Goal: Task Accomplishment & Management: Complete application form

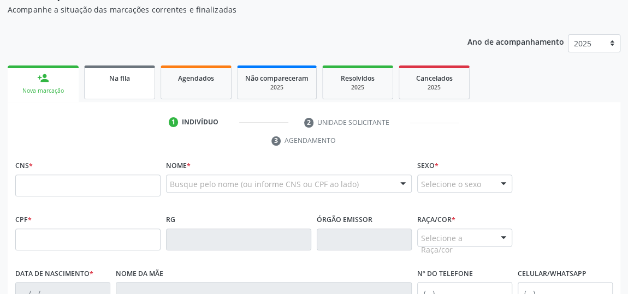
click at [111, 79] on span "Na fila" at bounding box center [119, 78] width 21 height 9
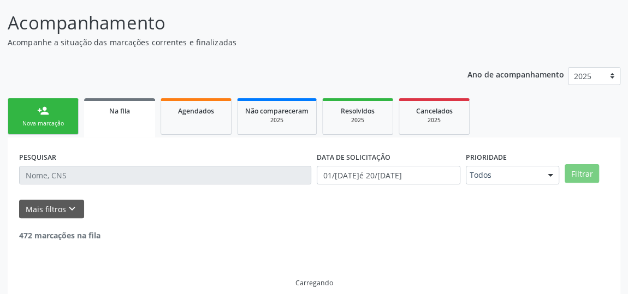
scroll to position [92, 0]
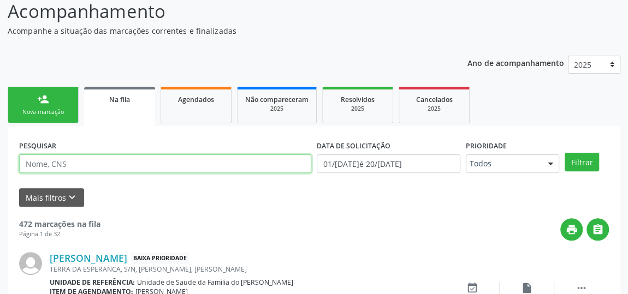
click at [73, 164] on input "text" at bounding box center [165, 164] width 292 height 19
click at [565, 153] on button "Filtrar" at bounding box center [582, 162] width 34 height 19
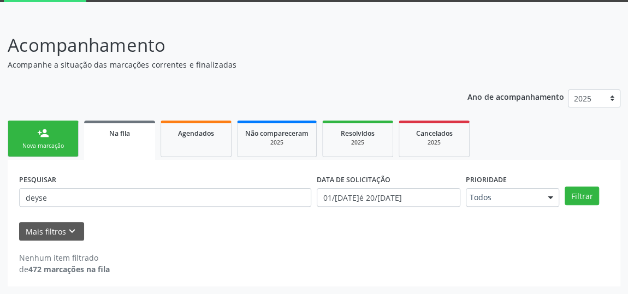
scroll to position [57, 0]
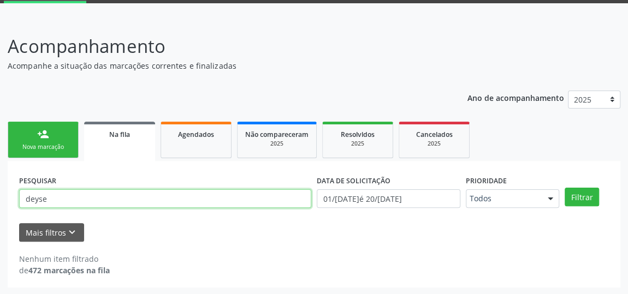
drag, startPoint x: 62, startPoint y: 198, endPoint x: 5, endPoint y: 202, distance: 56.4
click at [5, 202] on div "Acompanhamento Acompanhe a situação das marcações correntes e finalizadas Relat…" at bounding box center [314, 157] width 628 height 277
type input "206359126800003"
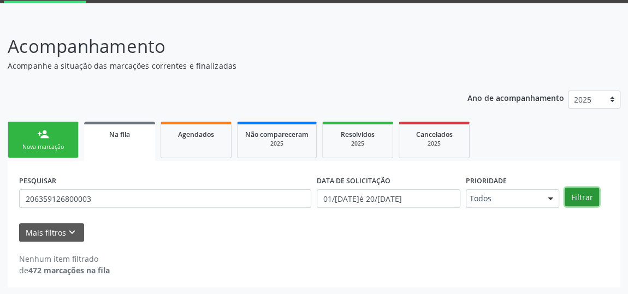
click at [590, 202] on button "Filtrar" at bounding box center [582, 197] width 34 height 19
click at [279, 176] on div "PESQUISAR 206359126800003" at bounding box center [165, 194] width 298 height 43
click at [36, 132] on link "person_add Nova marcação" at bounding box center [43, 140] width 71 height 37
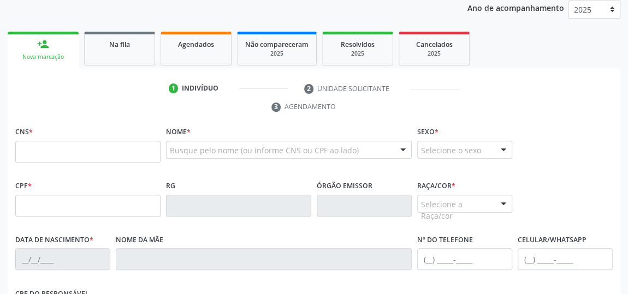
scroll to position [156, 0]
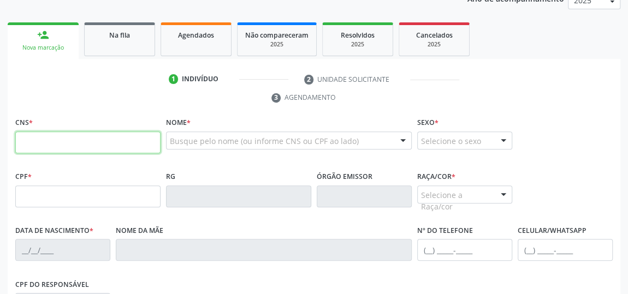
click at [86, 146] on input "text" at bounding box center [87, 143] width 145 height 22
type input "704 7057 4734 2631"
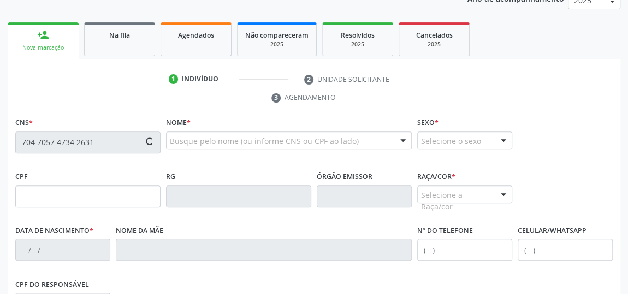
type input "842.106.134-87"
type input "[DATE]"
type input "[PERSON_NAME] de Ima"
type input "[PHONE_NUMBER]"
type input "S/N"
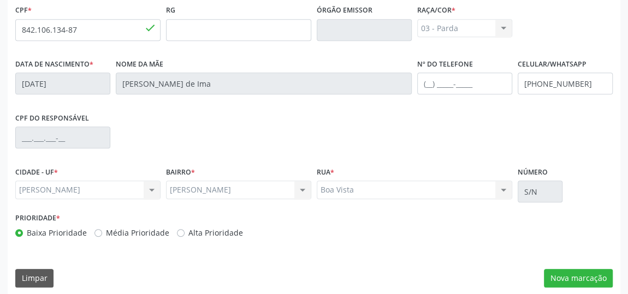
scroll to position [330, 0]
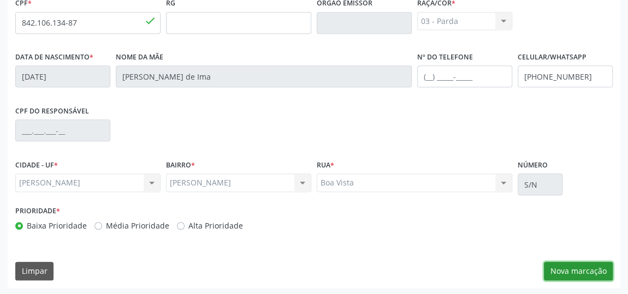
click at [573, 265] on button "Nova marcação" at bounding box center [578, 271] width 69 height 19
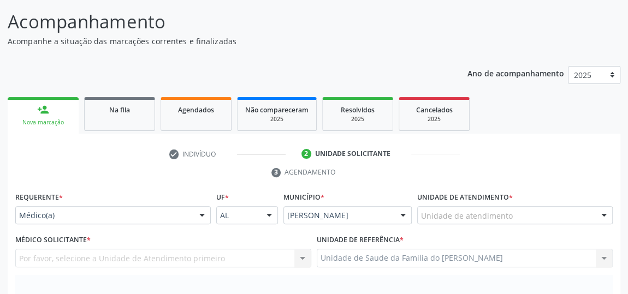
scroll to position [131, 0]
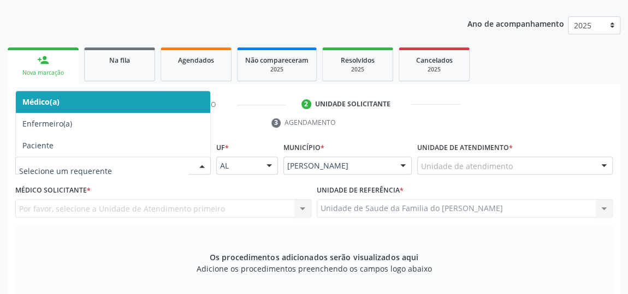
click at [199, 166] on div at bounding box center [202, 166] width 16 height 19
click at [147, 100] on span "Médico(a)" at bounding box center [113, 102] width 194 height 22
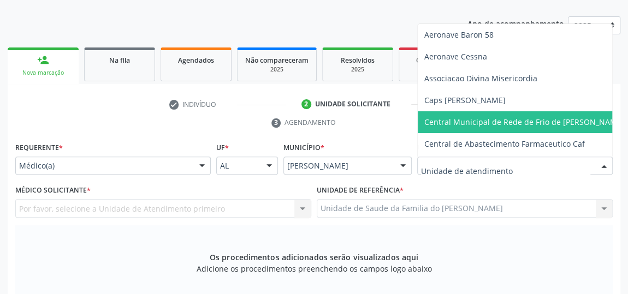
type input "j"
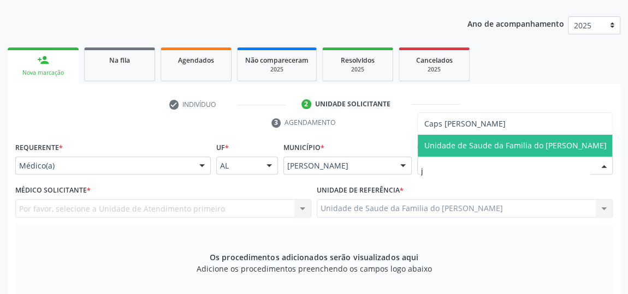
click at [490, 140] on span "Unidade de Saude da Familia do [PERSON_NAME]" at bounding box center [515, 145] width 182 height 10
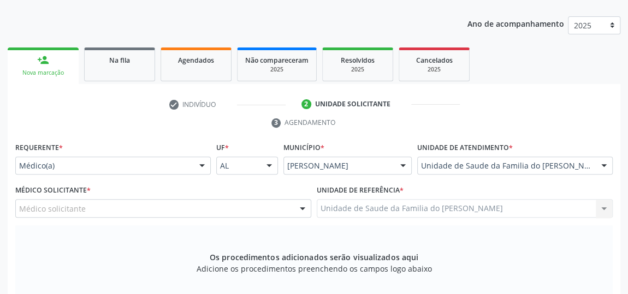
click at [293, 207] on div "Médico solicitante [PERSON_NAME] [PERSON_NAME] [PERSON_NAME] [PERSON_NAME] [PER…" at bounding box center [163, 208] width 296 height 19
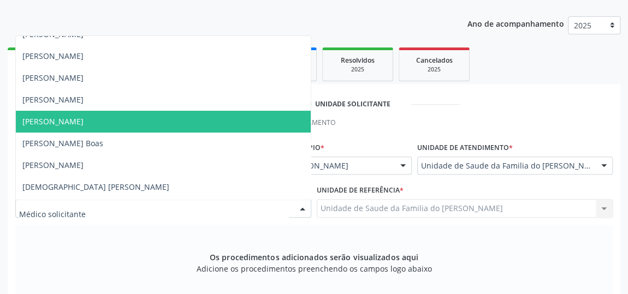
scroll to position [49, 0]
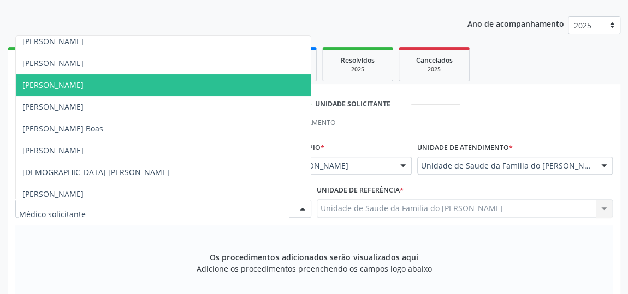
click at [208, 86] on span "[PERSON_NAME]" at bounding box center [163, 85] width 295 height 22
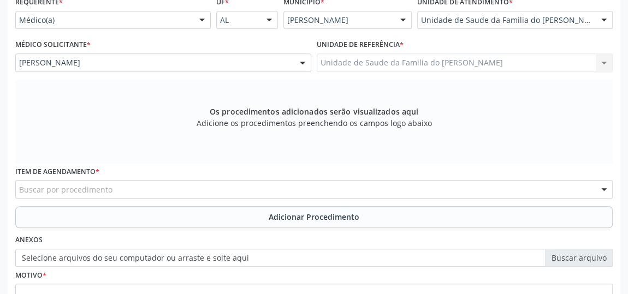
scroll to position [280, 0]
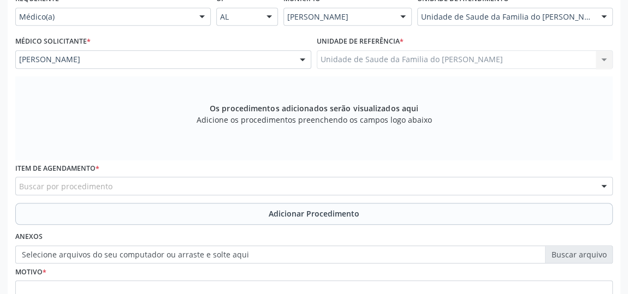
click at [177, 187] on div "Buscar por procedimento" at bounding box center [314, 186] width 598 height 19
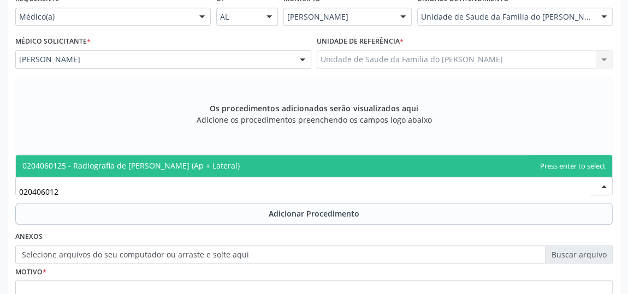
type input "0204060125"
click at [225, 162] on span "0204060125 - Radiografia de [PERSON_NAME] (Ap + Lateral)" at bounding box center [314, 166] width 596 height 22
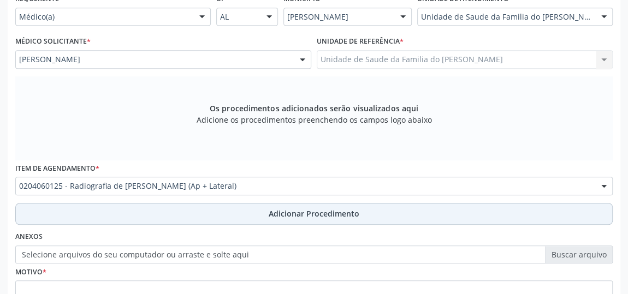
click at [217, 215] on button "Adicionar Procedimento" at bounding box center [314, 214] width 598 height 22
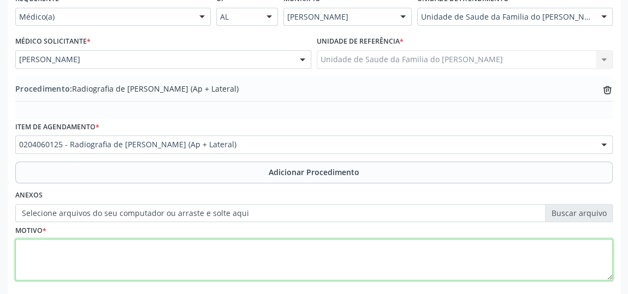
click at [174, 256] on textarea at bounding box center [314, 260] width 598 height 42
drag, startPoint x: 76, startPoint y: 251, endPoint x: 46, endPoint y: 248, distance: 30.2
click at [45, 2] on div "Requerente * Médico(a) Médico(a) Enfermeiro(a) Paciente Nenhum resultado encont…" at bounding box center [314, 143] width 598 height 305
click at [64, 247] on textarea "dor + [MEDICAL_DATA]" at bounding box center [314, 260] width 598 height 42
type textarea "Dor + [MEDICAL_DATA]"
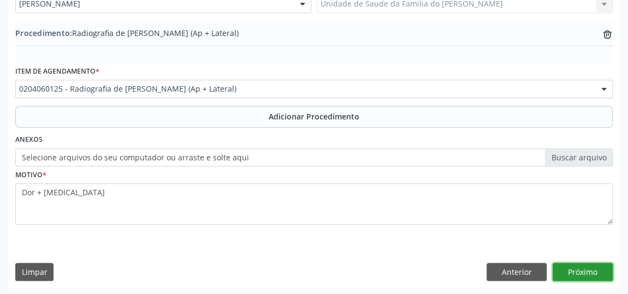
click at [590, 267] on button "Próximo" at bounding box center [583, 272] width 60 height 19
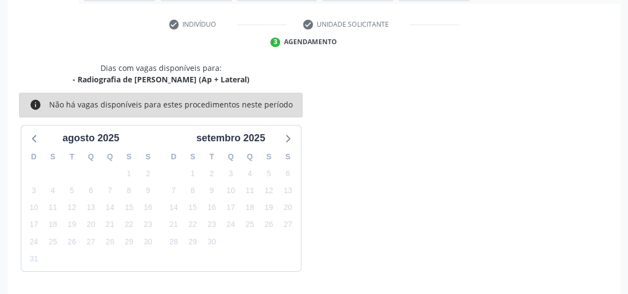
scroll to position [244, 0]
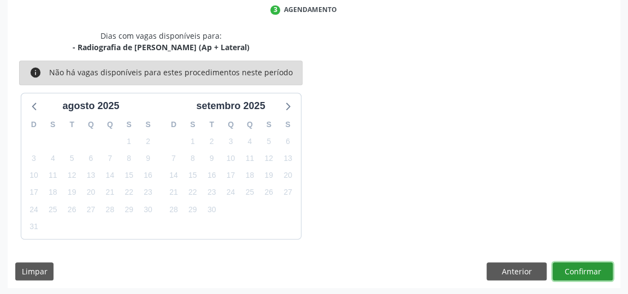
click at [588, 269] on button "Confirmar" at bounding box center [583, 272] width 60 height 19
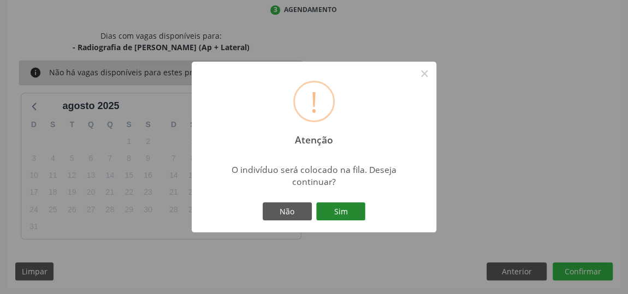
click at [340, 213] on button "Sim" at bounding box center [340, 212] width 49 height 19
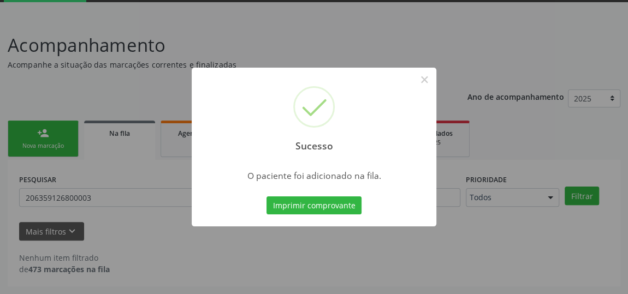
scroll to position [57, 0]
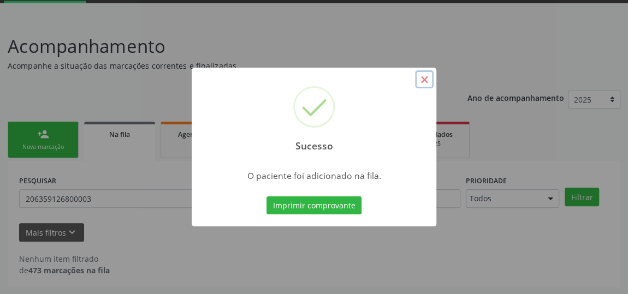
click at [421, 81] on button "×" at bounding box center [424, 79] width 19 height 19
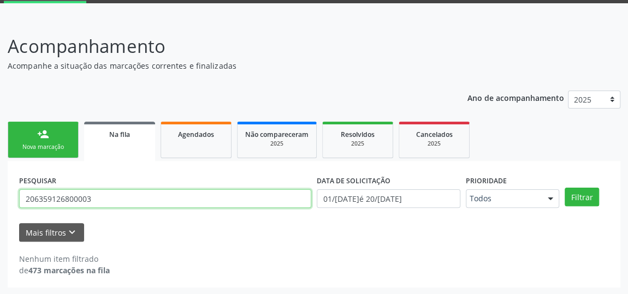
drag, startPoint x: 101, startPoint y: 199, endPoint x: 0, endPoint y: 199, distance: 100.5
click at [0, 199] on div "Acompanhamento Acompanhe a situação das marcações correntes e finalizadas Relat…" at bounding box center [314, 157] width 628 height 277
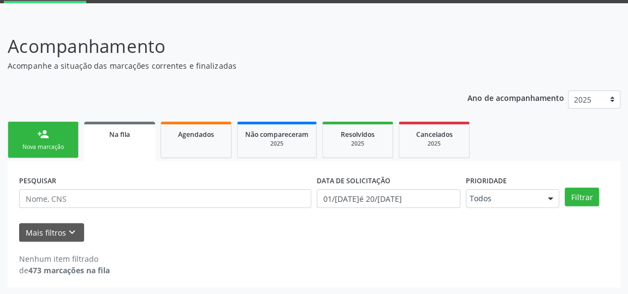
click at [31, 140] on link "person_add Nova marcação" at bounding box center [43, 140] width 71 height 37
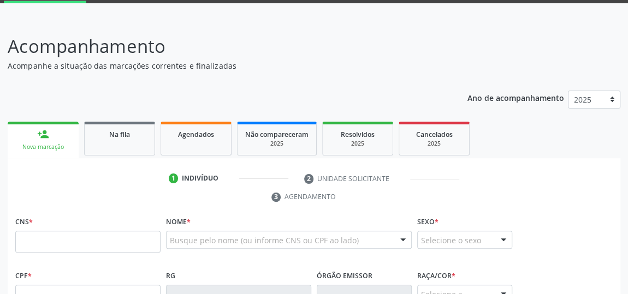
click at [56, 146] on div "Nova marcação" at bounding box center [43, 147] width 56 height 8
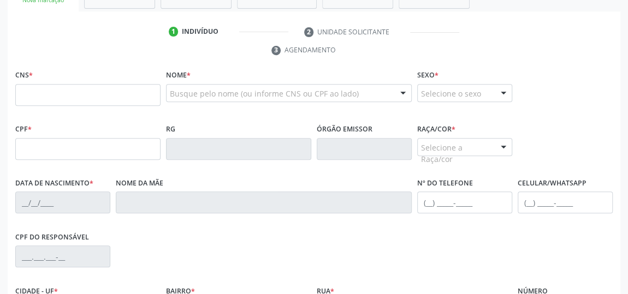
scroll to position [205, 0]
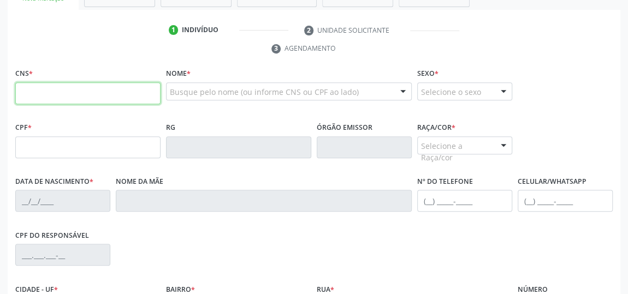
click at [125, 93] on input "text" at bounding box center [87, 93] width 145 height 22
type input "700 5047 2946 0553"
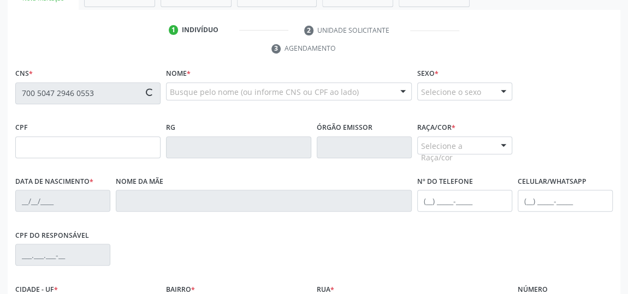
type input "140.107.474-04"
type input "[DATE]"
type input "[PERSON_NAME]"
type input "[PHONE_NUMBER]"
type input "0304139"
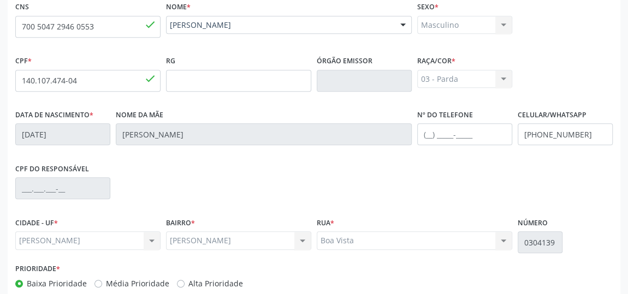
scroll to position [330, 0]
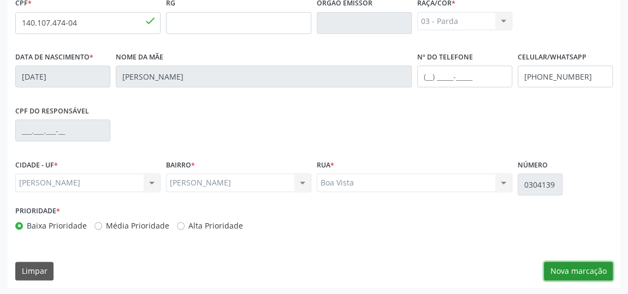
click at [559, 272] on button "Nova marcação" at bounding box center [578, 271] width 69 height 19
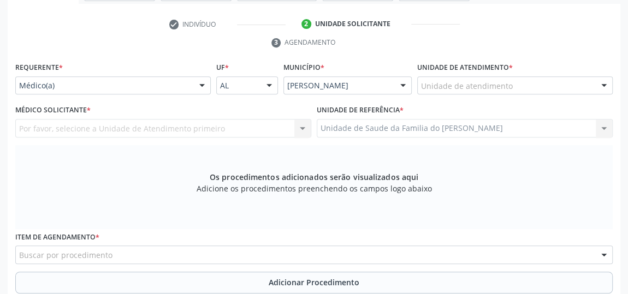
scroll to position [181, 0]
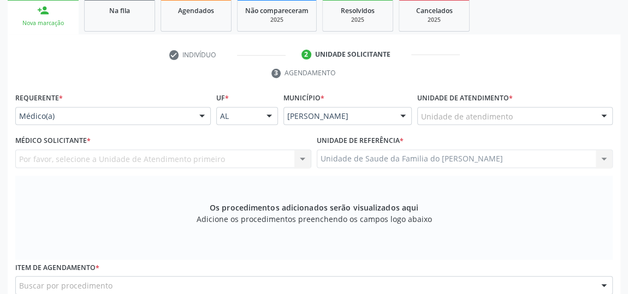
click at [200, 117] on div at bounding box center [202, 117] width 16 height 19
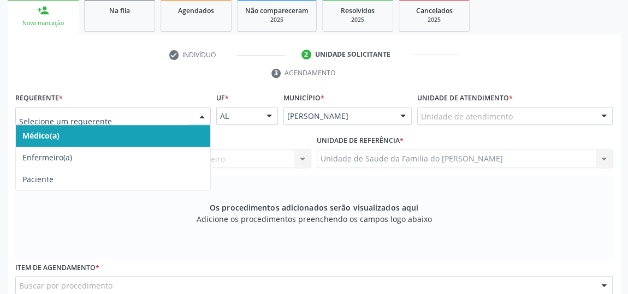
click at [167, 132] on span "Médico(a)" at bounding box center [113, 136] width 194 height 22
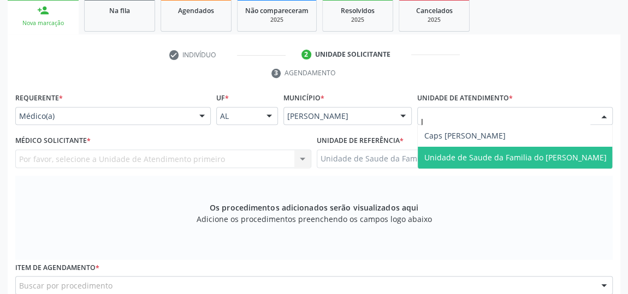
click at [495, 155] on span "Unidade de Saude da Familia do [PERSON_NAME]" at bounding box center [515, 157] width 182 height 10
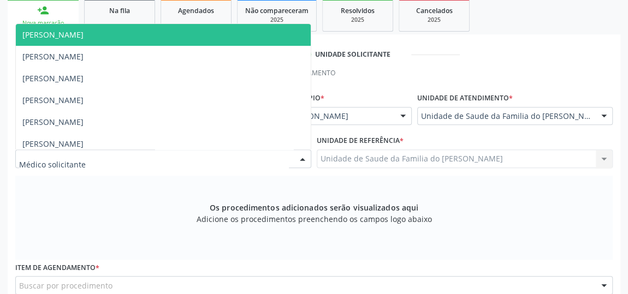
click at [300, 155] on div at bounding box center [302, 159] width 16 height 19
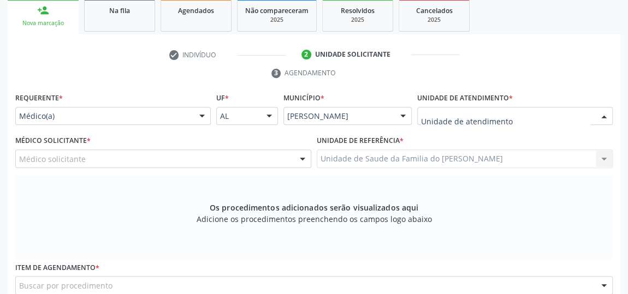
click at [604, 116] on div at bounding box center [604, 117] width 16 height 19
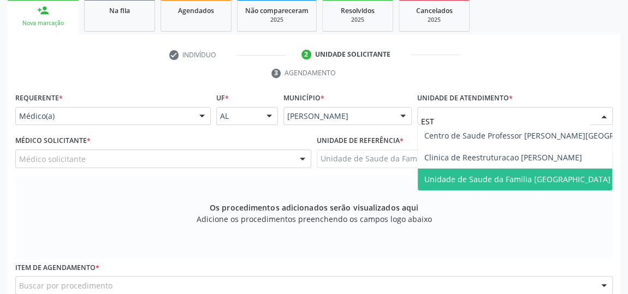
type input "ESTA"
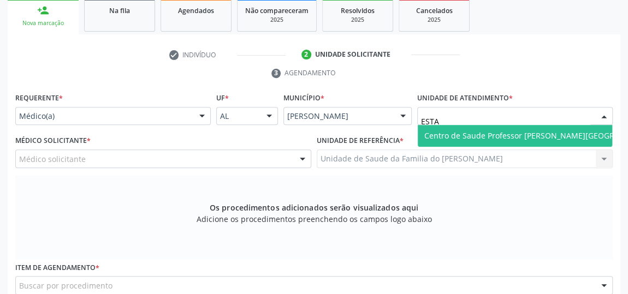
click at [563, 133] on span "Centro de Saude Professor [PERSON_NAME][GEOGRAPHIC_DATA]" at bounding box center [543, 136] width 238 height 10
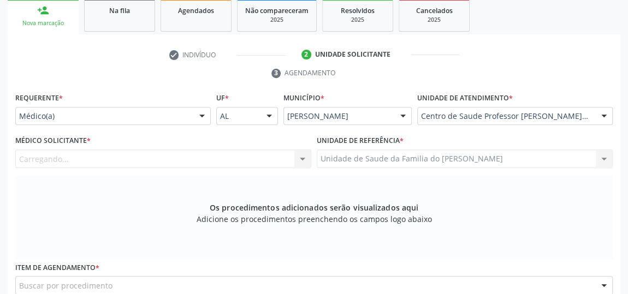
click at [303, 160] on div "Carregando... [PERSON_NAME] [PERSON_NAME] [PERSON_NAME] [PERSON_NAME] [DEMOGRAP…" at bounding box center [163, 159] width 296 height 19
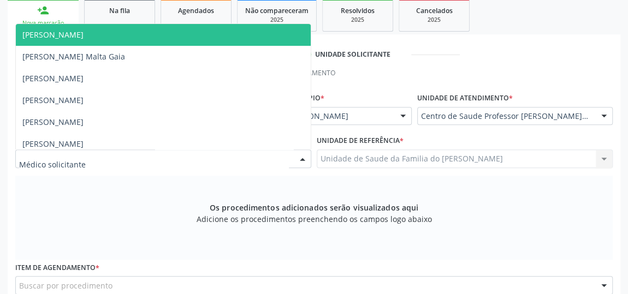
click at [303, 160] on div at bounding box center [302, 159] width 16 height 19
type input "ALE"
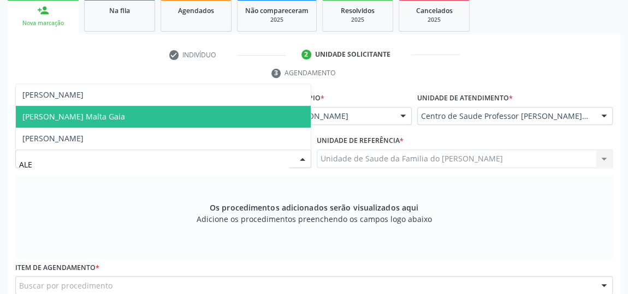
click at [194, 117] on span "[PERSON_NAME] Malta Gaia" at bounding box center [163, 117] width 295 height 22
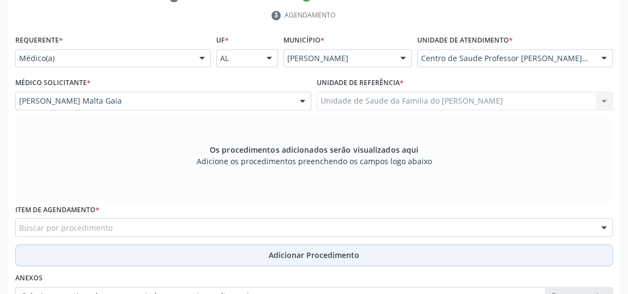
scroll to position [330, 0]
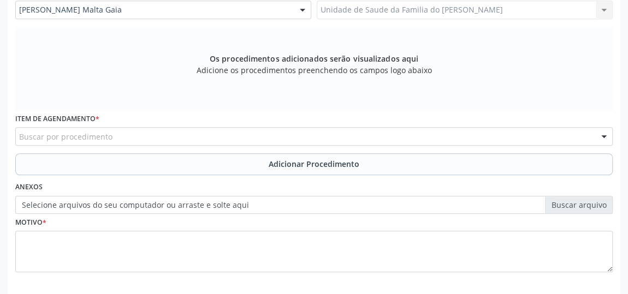
click at [170, 140] on div "Buscar por procedimento" at bounding box center [314, 136] width 598 height 19
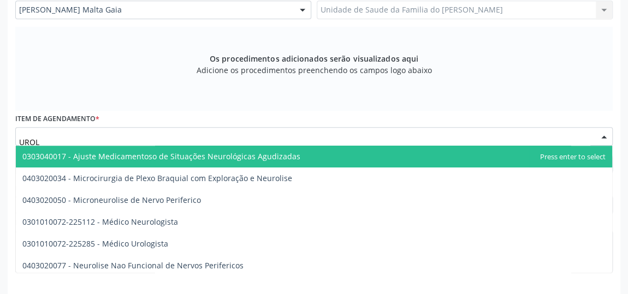
type input "UROLO"
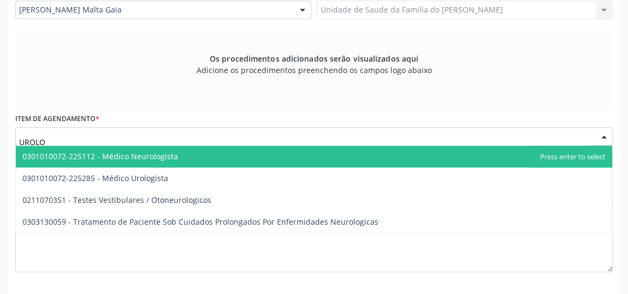
click at [175, 158] on span "0301010072-225112 - Médico Neurologista" at bounding box center [314, 157] width 596 height 22
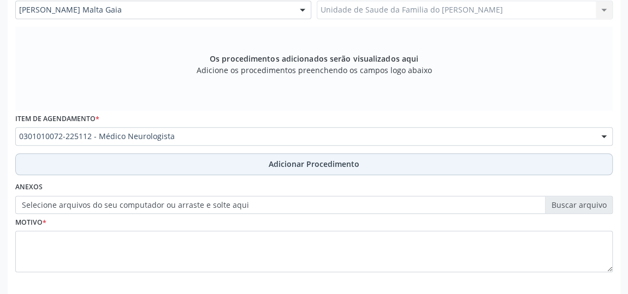
click at [213, 162] on button "Adicionar Procedimento" at bounding box center [314, 164] width 598 height 22
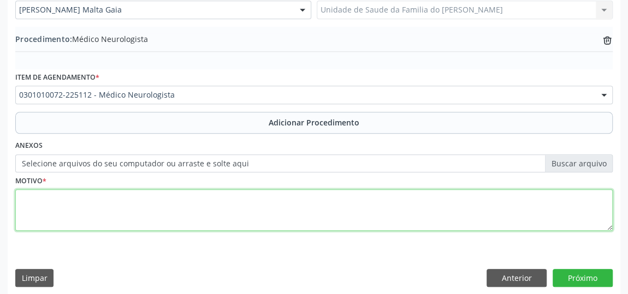
click at [187, 215] on textarea at bounding box center [314, 211] width 598 height 42
type textarea "RETORNO"
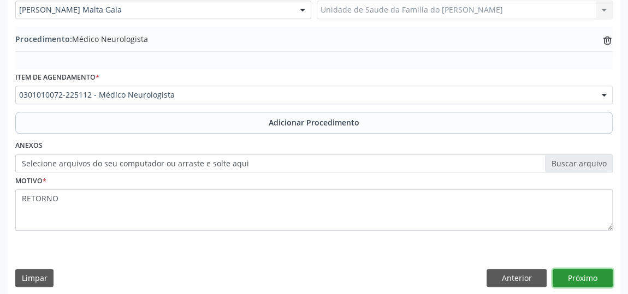
click at [569, 280] on button "Próximo" at bounding box center [583, 278] width 60 height 19
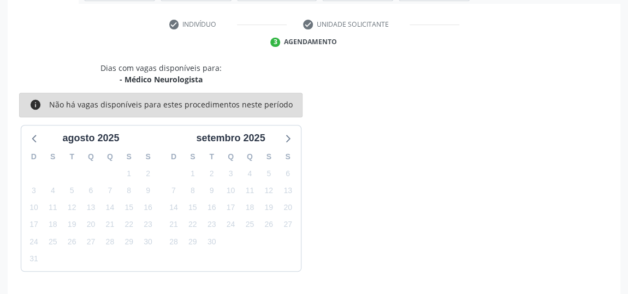
scroll to position [244, 0]
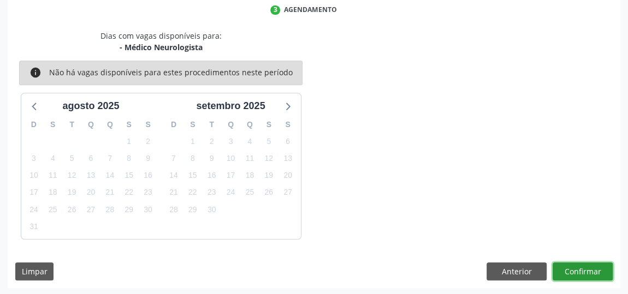
click at [570, 271] on button "Confirmar" at bounding box center [583, 272] width 60 height 19
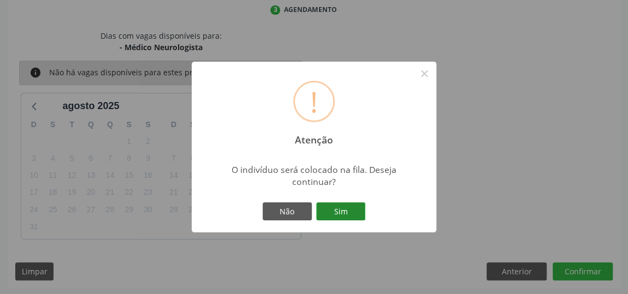
click at [334, 212] on button "Sim" at bounding box center [340, 212] width 49 height 19
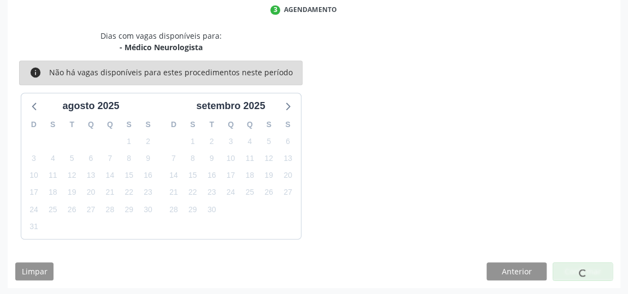
scroll to position [80, 0]
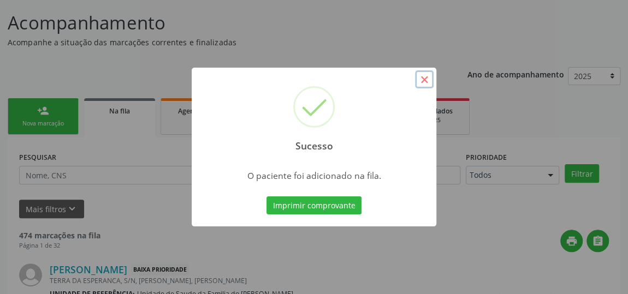
click at [425, 79] on button "×" at bounding box center [424, 79] width 19 height 19
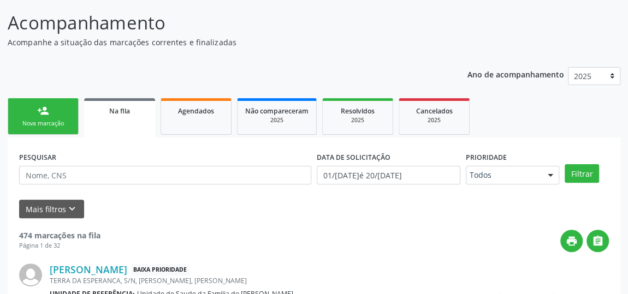
click at [42, 121] on div "Nova marcação" at bounding box center [43, 124] width 55 height 8
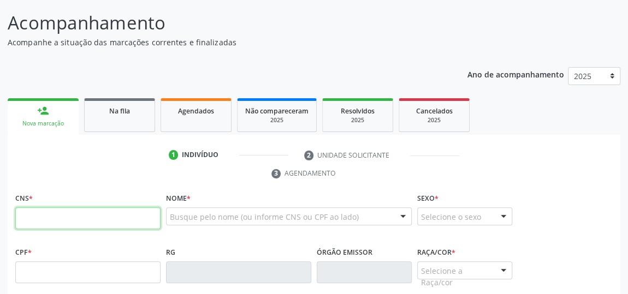
click at [62, 214] on input "text" at bounding box center [87, 219] width 145 height 22
type input "702 0018 8061 9882"
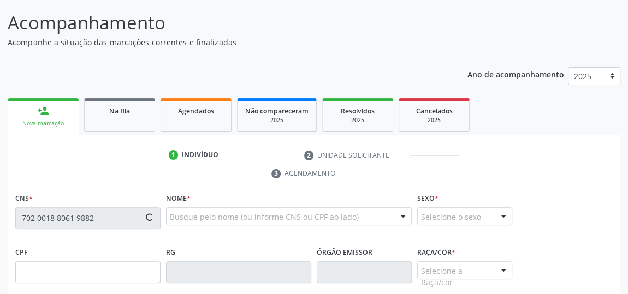
type input "282.828.924-91"
type input "16[DATE]"
type input "[PERSON_NAME]"
type input "[PHONE_NUMBER]"
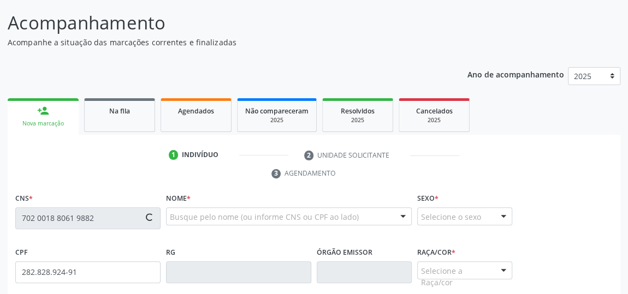
type input "S/N"
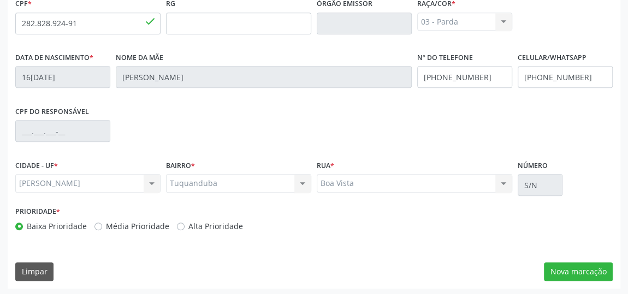
scroll to position [330, 0]
click at [558, 265] on button "Nova marcação" at bounding box center [578, 271] width 69 height 19
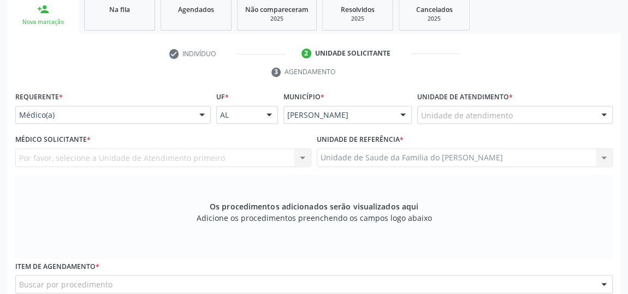
scroll to position [181, 0]
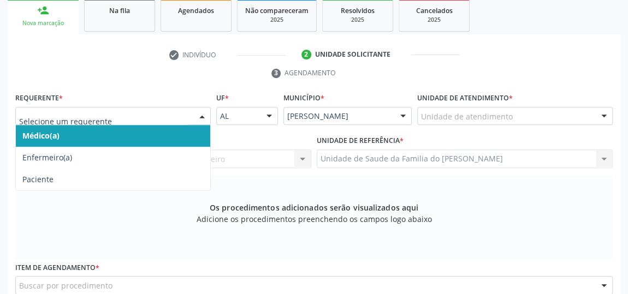
click at [199, 114] on div at bounding box center [202, 117] width 16 height 19
click at [156, 132] on span "Médico(a)" at bounding box center [113, 136] width 194 height 22
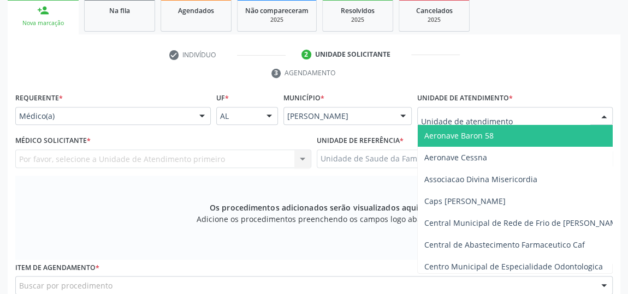
type input "J"
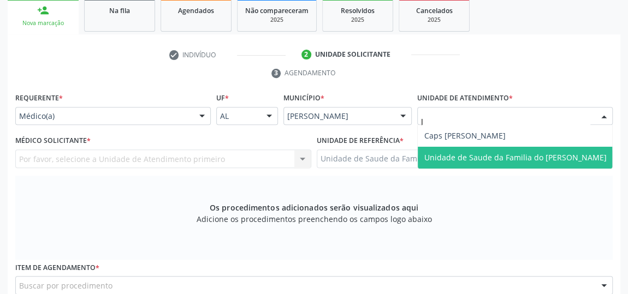
click at [505, 157] on span "Unidade de Saude da Familia do [PERSON_NAME]" at bounding box center [515, 157] width 182 height 10
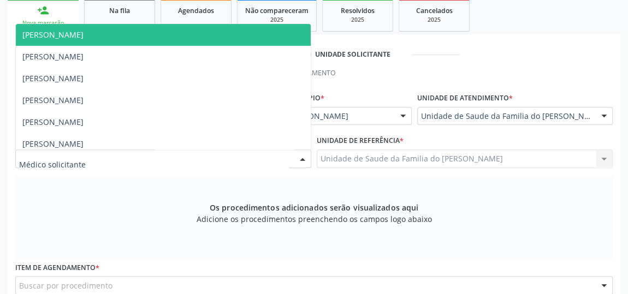
click at [303, 161] on div at bounding box center [302, 159] width 16 height 19
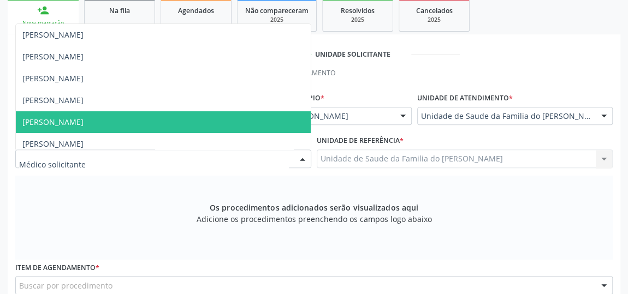
click at [172, 120] on span "[PERSON_NAME]" at bounding box center [163, 122] width 295 height 22
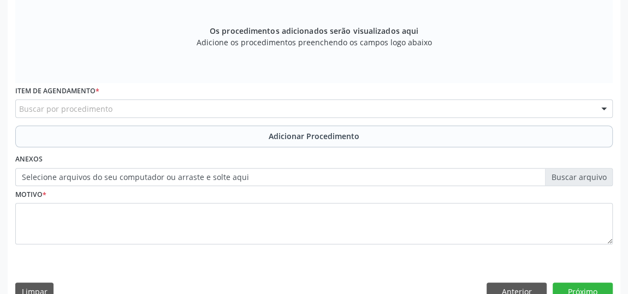
scroll to position [378, 0]
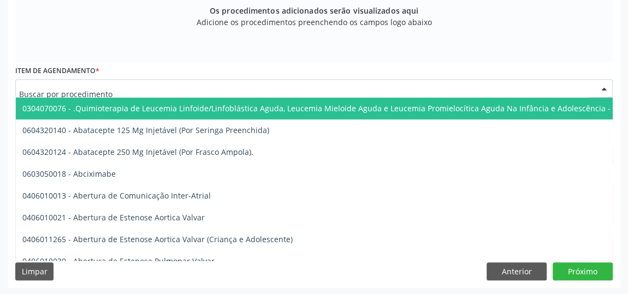
click at [114, 91] on div at bounding box center [314, 88] width 598 height 19
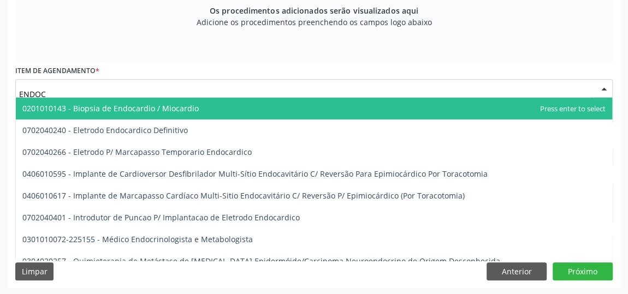
type input "ENDOCR"
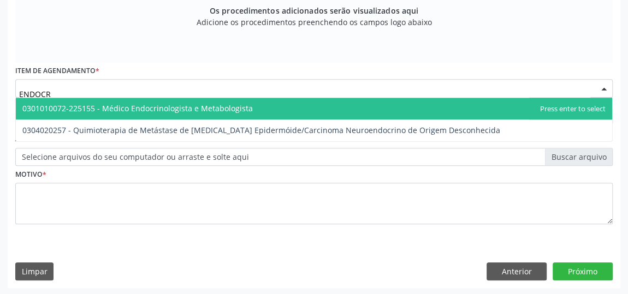
click at [211, 104] on span "0301010072-225155 - Médico Endocrinologista e Metabologista" at bounding box center [137, 108] width 231 height 10
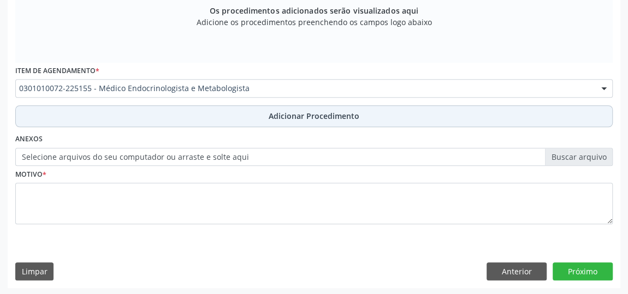
click at [211, 115] on button "Adicionar Procedimento" at bounding box center [314, 116] width 598 height 22
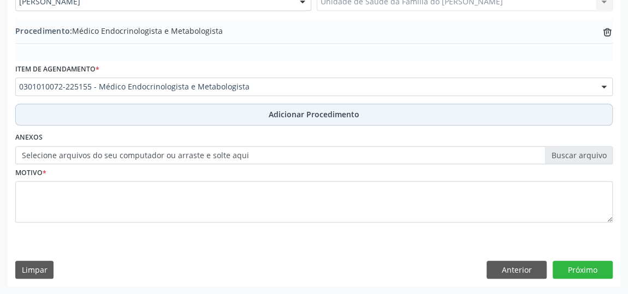
scroll to position [336, 0]
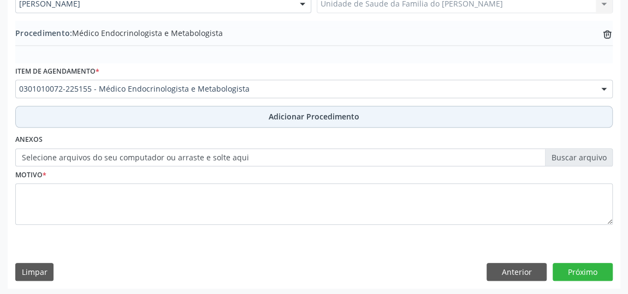
click at [211, 115] on button "Adicionar Procedimento" at bounding box center [314, 117] width 598 height 22
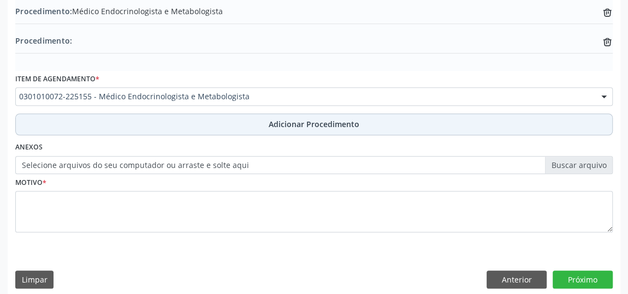
scroll to position [365, 0]
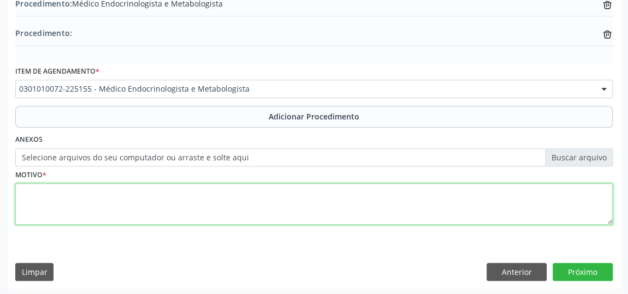
click at [179, 194] on textarea at bounding box center [314, 205] width 598 height 42
click at [63, 191] on textarea "PACIENTE OCOLOGICA" at bounding box center [314, 205] width 598 height 42
click at [122, 197] on textarea "PACIENTE ONCOLOGICA" at bounding box center [314, 205] width 598 height 42
click at [90, 188] on textarea "PACIENTE ONCOLOGICA" at bounding box center [314, 205] width 598 height 42
click at [90, 192] on textarea "PACIENTE ONCOLOGICA" at bounding box center [314, 205] width 598 height 42
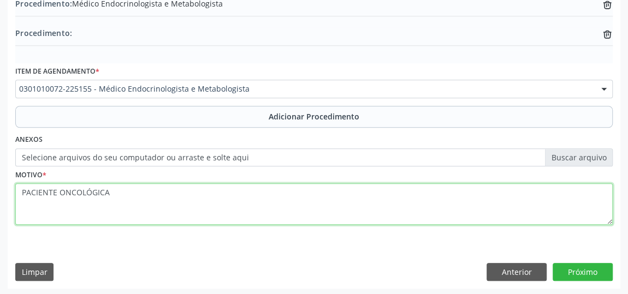
click at [41, 193] on textarea "PACIENTE ONCOLÓGICA" at bounding box center [314, 205] width 598 height 42
click at [207, 200] on textarea "PACIENTE ONCOLÓGICA" at bounding box center [314, 205] width 598 height 42
type textarea "PACIENTE ONCOLÓGICA"
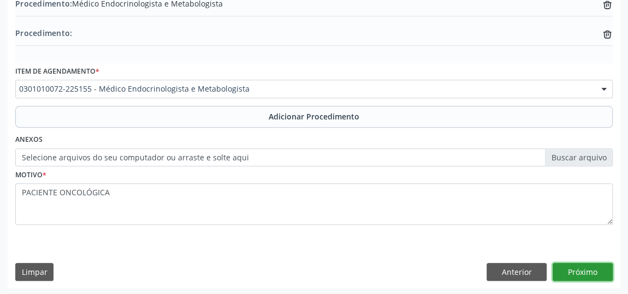
click at [594, 269] on button "Próximo" at bounding box center [583, 272] width 60 height 19
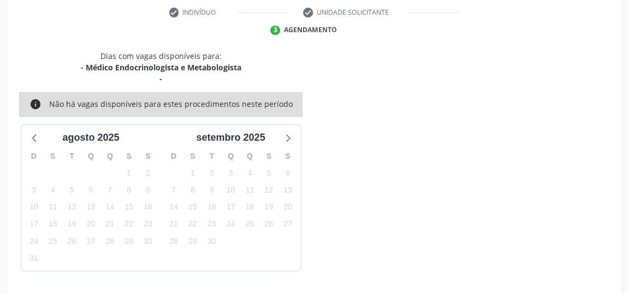
scroll to position [255, 0]
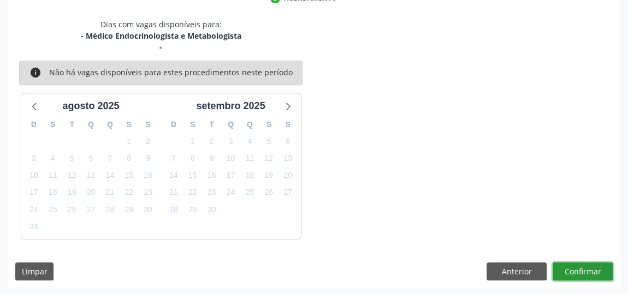
drag, startPoint x: 594, startPoint y: 269, endPoint x: 585, endPoint y: 275, distance: 10.3
click at [585, 275] on button "Confirmar" at bounding box center [583, 272] width 60 height 19
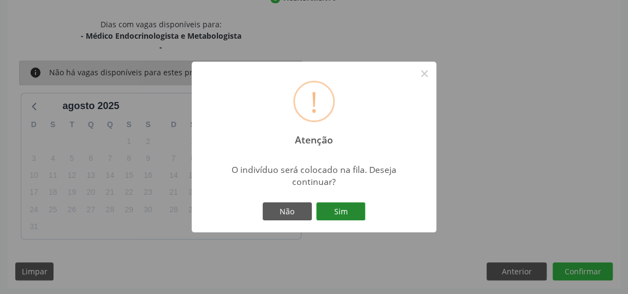
click at [336, 209] on button "Sim" at bounding box center [340, 212] width 49 height 19
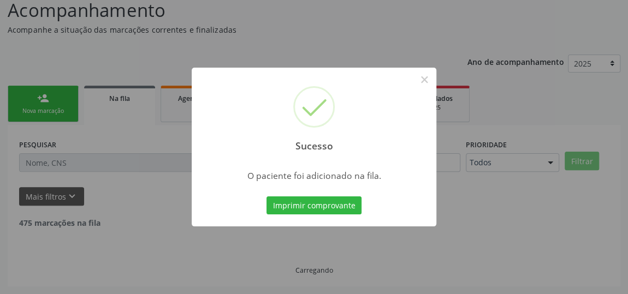
scroll to position [80, 0]
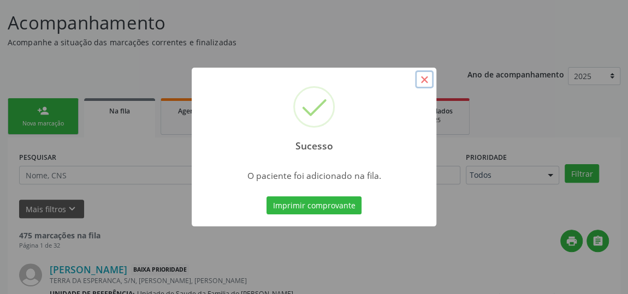
click at [423, 80] on button "×" at bounding box center [424, 79] width 19 height 19
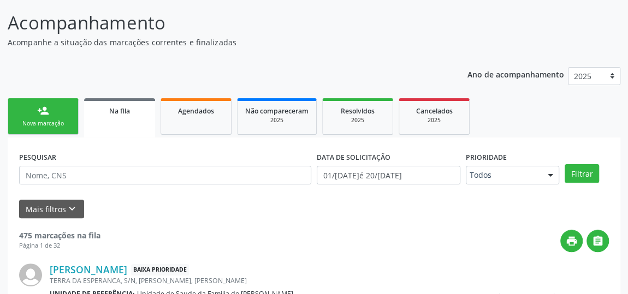
click at [27, 120] on div "Nova marcação" at bounding box center [43, 124] width 55 height 8
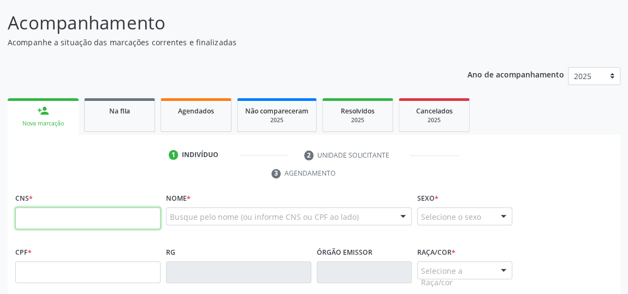
click at [97, 215] on input "text" at bounding box center [87, 219] width 145 height 22
type input "700 0006 7504 0102"
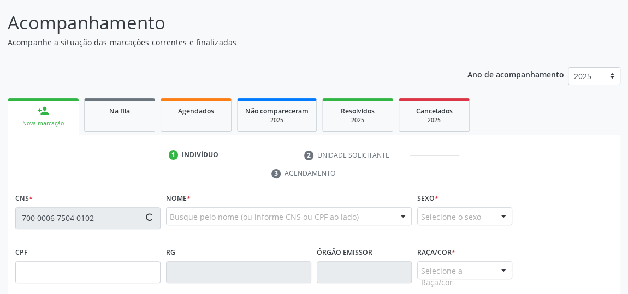
type input "027.147.844-61"
type input "[DATE]"
type input "[PERSON_NAME]"
type input "[PHONE_NUMBER]"
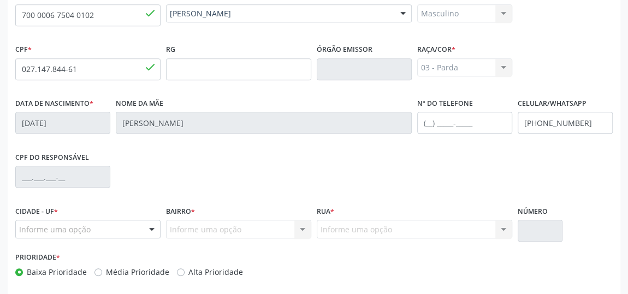
scroll to position [330, 0]
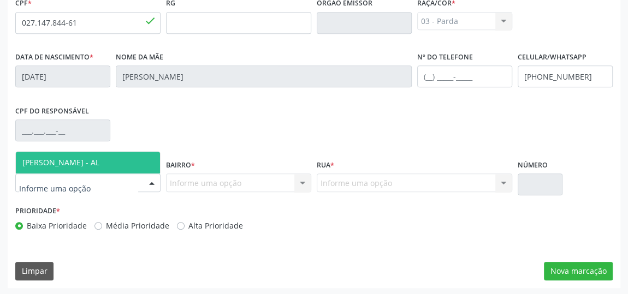
click at [150, 182] on div at bounding box center [152, 183] width 16 height 19
click at [113, 162] on span "[PERSON_NAME] - AL" at bounding box center [88, 163] width 144 height 22
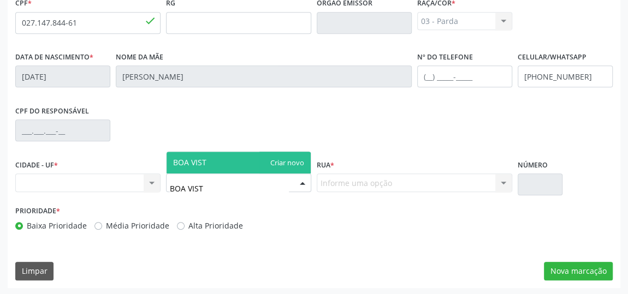
type input "BOA VISTA"
click at [245, 161] on span "BOA VISTA" at bounding box center [239, 163] width 144 height 22
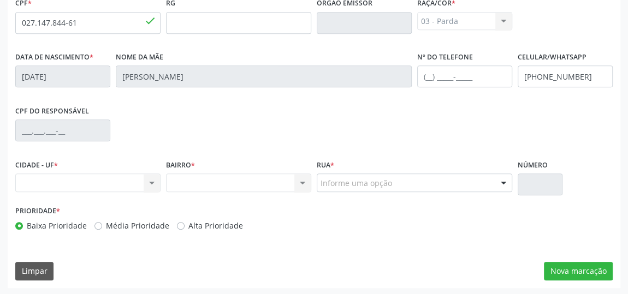
click at [300, 182] on div "Nenhum resultado encontrado para: " " Não há nenhuma opção para ser exibida." at bounding box center [238, 183] width 145 height 19
click at [296, 178] on div "Nenhum resultado encontrado para: " " Não há nenhuma opção para ser exibida." at bounding box center [238, 183] width 145 height 19
click at [255, 184] on div "Nenhum resultado encontrado para: " " Não há nenhuma opção para ser exibida." at bounding box center [238, 183] width 145 height 19
click at [121, 185] on div "Nenhum resultado encontrado para: " " Não há nenhuma opção para ser exibida." at bounding box center [87, 183] width 145 height 19
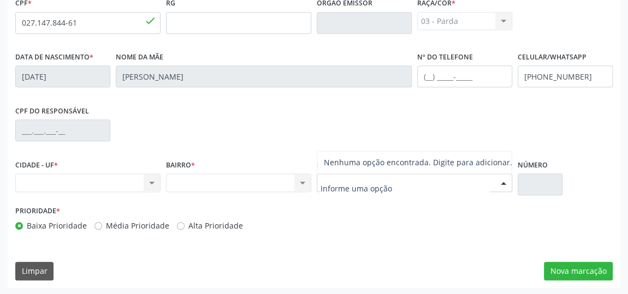
click at [418, 189] on div at bounding box center [415, 183] width 196 height 19
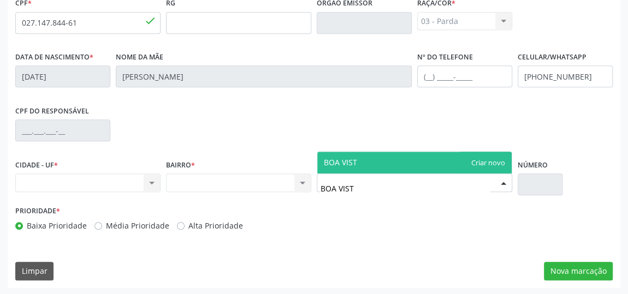
type input "BOA VISTA"
click at [401, 227] on div "Prioridade * Baixa Prioridade Média Prioridade Alta Prioridade" at bounding box center [314, 221] width 603 height 36
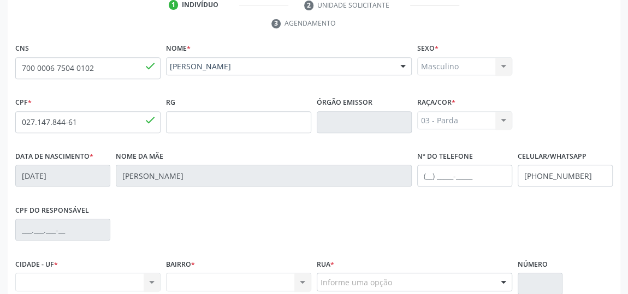
scroll to position [181, 0]
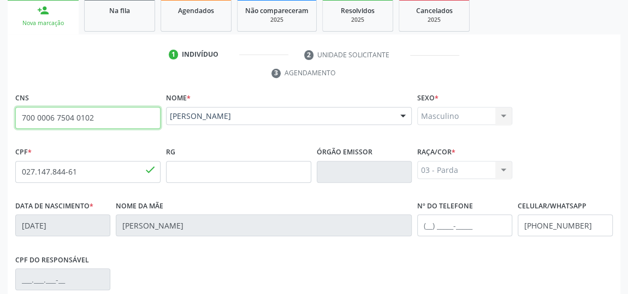
click at [76, 117] on input "700 0006 7504 0102" at bounding box center [87, 118] width 145 height 22
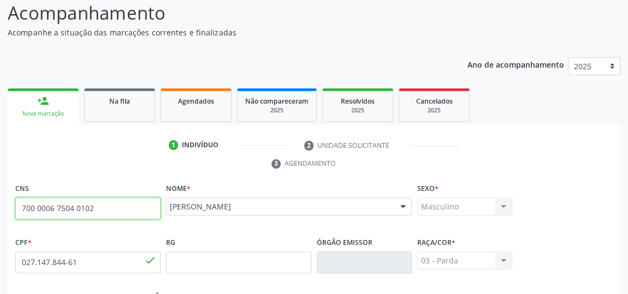
scroll to position [81, 0]
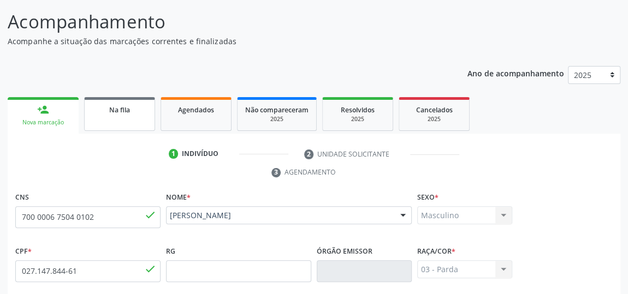
click at [121, 112] on span "Na fila" at bounding box center [119, 109] width 21 height 9
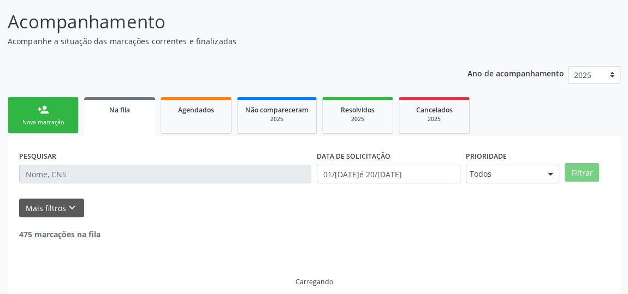
click at [121, 112] on span "Na fila" at bounding box center [119, 109] width 21 height 9
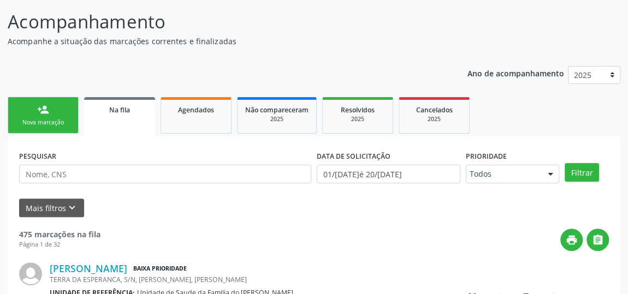
click at [63, 117] on link "person_add Nova marcação" at bounding box center [43, 115] width 71 height 37
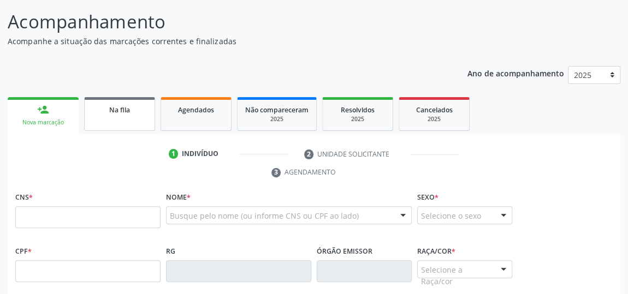
click at [127, 117] on link "Na fila" at bounding box center [119, 114] width 71 height 34
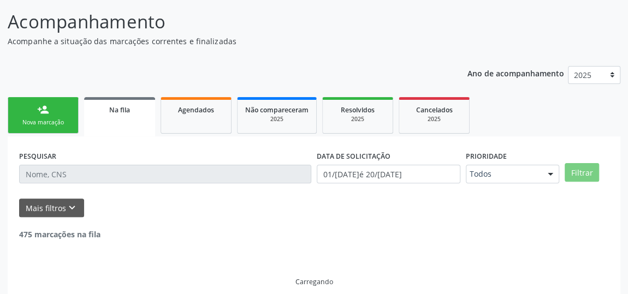
click at [127, 117] on link "Na fila" at bounding box center [119, 116] width 71 height 39
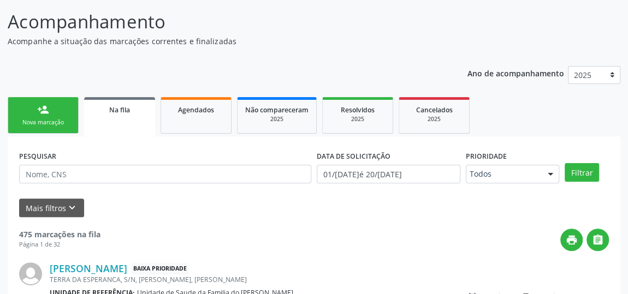
click at [15, 109] on link "person_add Nova marcação" at bounding box center [43, 115] width 71 height 37
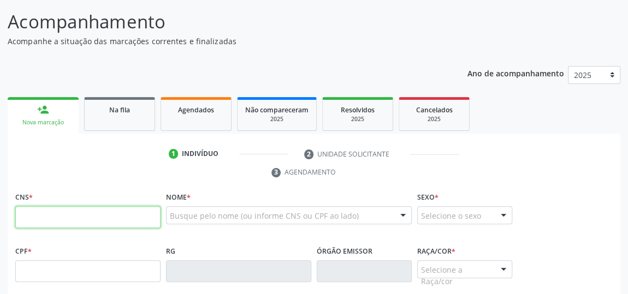
paste input "700 0006 7504 0102"
type input "700 0006 7504 0102"
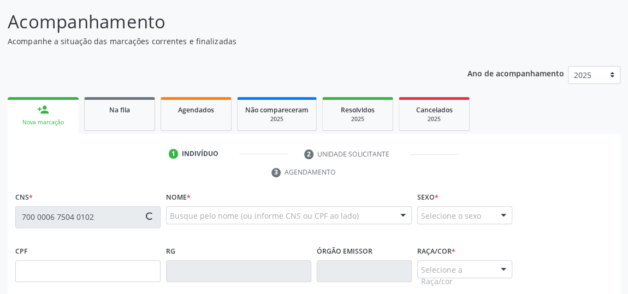
type input "027.147.844-61"
type input "[DATE]"
type input "[PERSON_NAME]"
type input "[PHONE_NUMBER]"
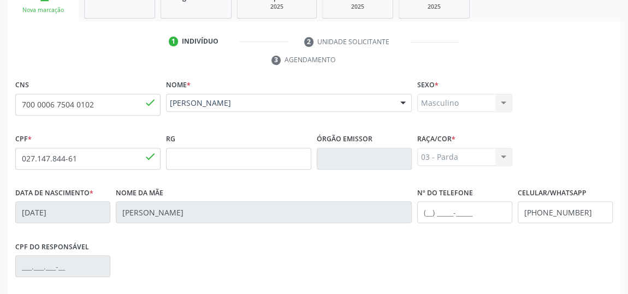
scroll to position [330, 0]
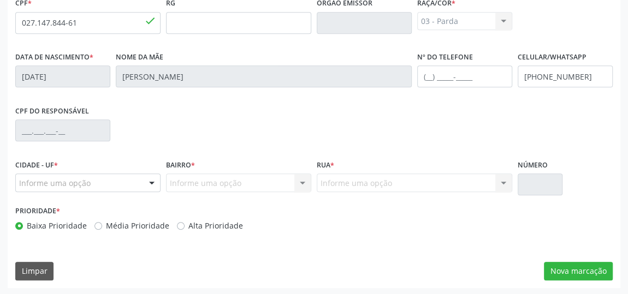
click at [150, 182] on div at bounding box center [152, 183] width 16 height 19
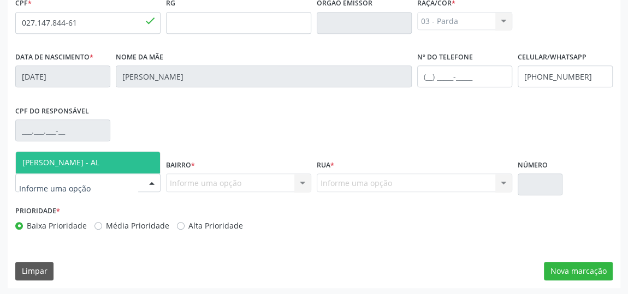
click at [118, 159] on span "[PERSON_NAME] - AL" at bounding box center [88, 163] width 144 height 22
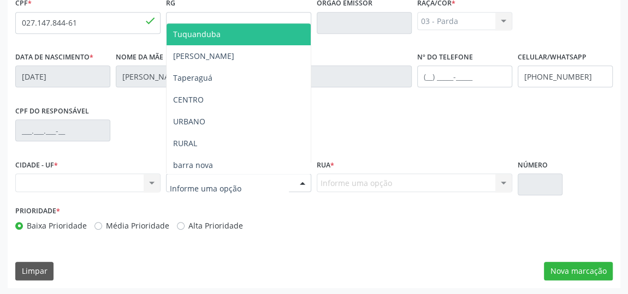
click at [302, 181] on div at bounding box center [302, 183] width 16 height 19
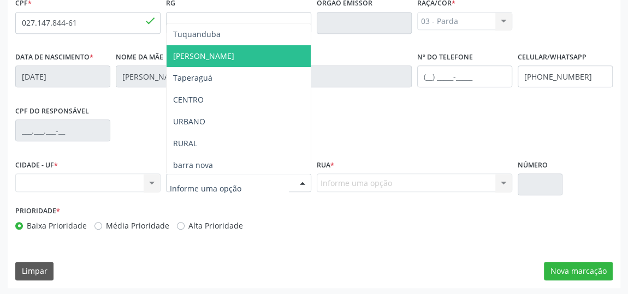
click at [219, 51] on span "[PERSON_NAME]" at bounding box center [239, 56] width 144 height 22
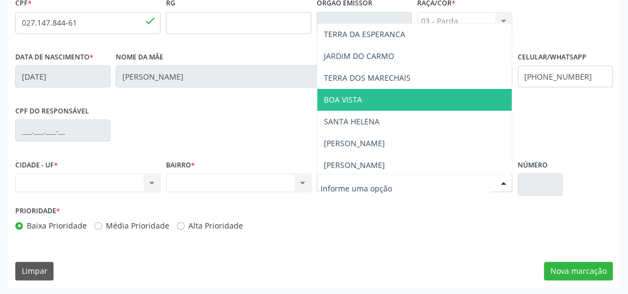
click at [382, 92] on span "BOA VISTA" at bounding box center [414, 100] width 194 height 22
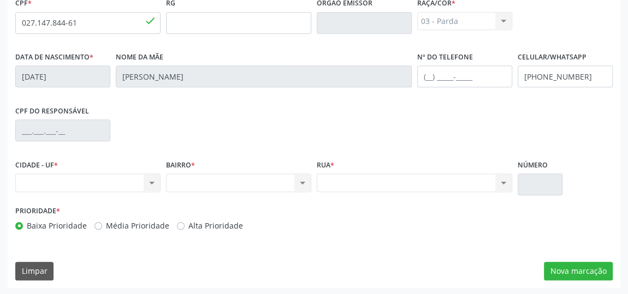
click at [565, 182] on div "CIDADE - UF * Nenhum resultado encontrado para: " " Não há nenhuma opção para s…" at bounding box center [314, 180] width 603 height 46
click at [498, 169] on div "Rua * Nenhum resultado encontrado para: " " Não há nenhuma opção para ser exibi…" at bounding box center [415, 174] width 196 height 35
click at [454, 176] on div "Nenhum resultado encontrado para: " " Não há nenhuma opção para ser exibida." at bounding box center [415, 183] width 196 height 19
click at [452, 187] on div "Nenhum resultado encontrado para: " " Não há nenhuma opção para ser exibida." at bounding box center [415, 183] width 196 height 19
click at [152, 184] on div "Nenhum resultado encontrado para: " " Não há nenhuma opção para ser exibida." at bounding box center [87, 183] width 145 height 19
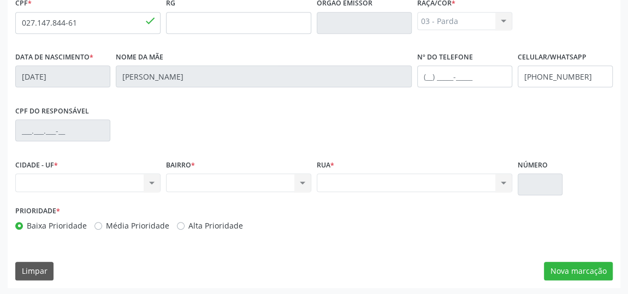
click at [265, 187] on div "Nenhum resultado encontrado para: " " Não há nenhuma opção para ser exibida." at bounding box center [238, 183] width 145 height 19
click at [565, 271] on button "Nova marcação" at bounding box center [578, 271] width 69 height 19
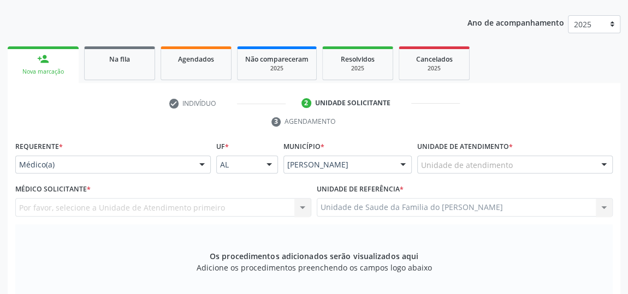
scroll to position [131, 0]
click at [203, 163] on div at bounding box center [202, 166] width 16 height 19
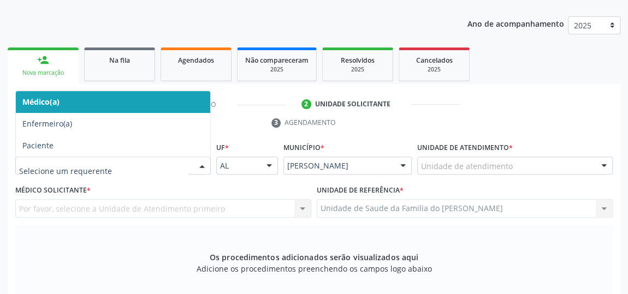
click at [143, 101] on span "Médico(a)" at bounding box center [113, 102] width 194 height 22
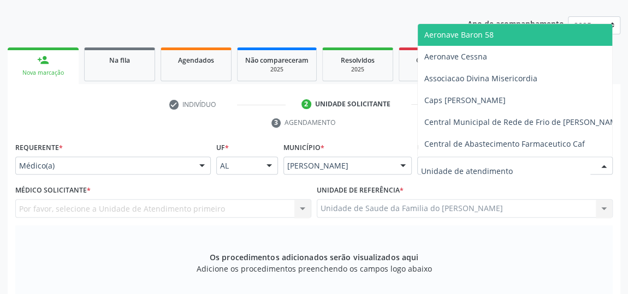
type input "J"
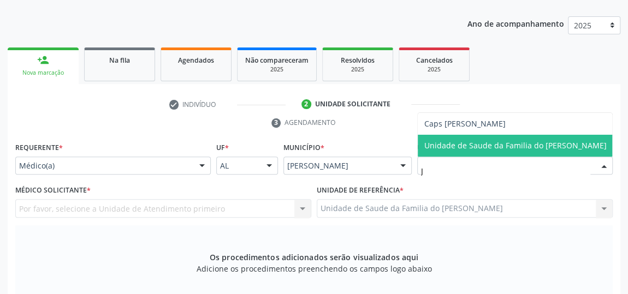
click at [517, 147] on span "Unidade de Saude da Familia do [PERSON_NAME]" at bounding box center [515, 145] width 182 height 10
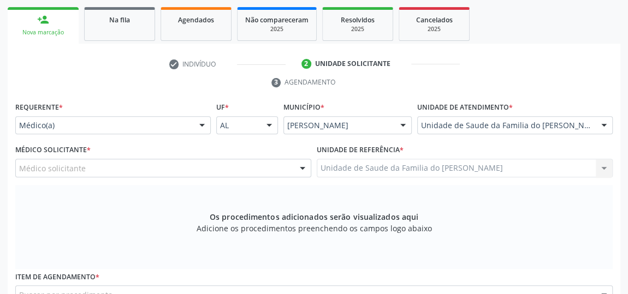
scroll to position [181, 0]
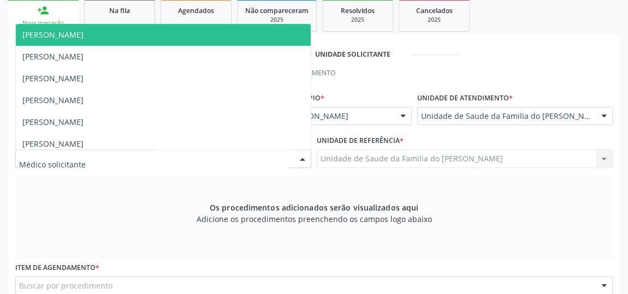
click at [297, 156] on div at bounding box center [302, 159] width 16 height 19
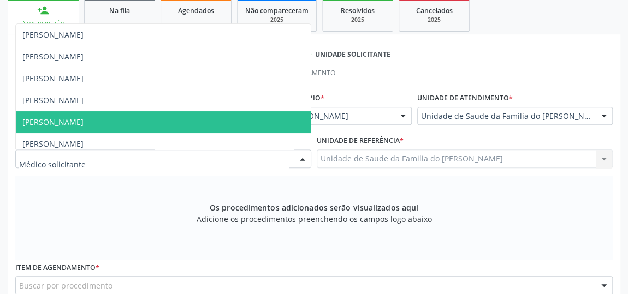
click at [84, 121] on span "[PERSON_NAME]" at bounding box center [52, 122] width 61 height 10
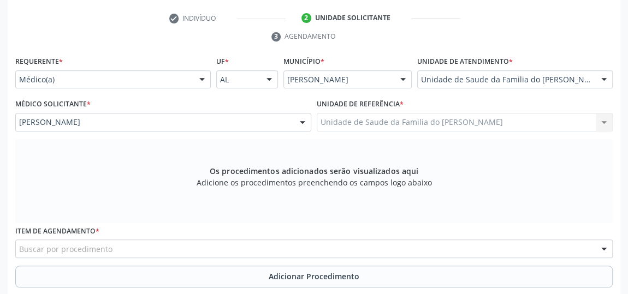
scroll to position [280, 0]
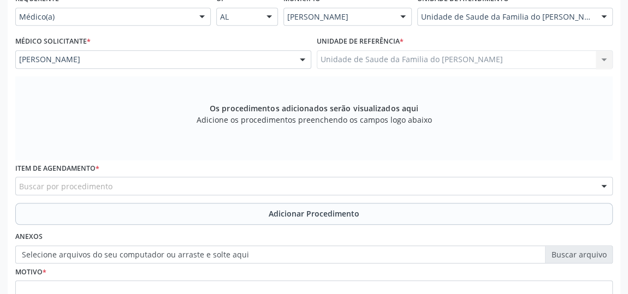
click at [151, 188] on div "Buscar por procedimento" at bounding box center [314, 186] width 598 height 19
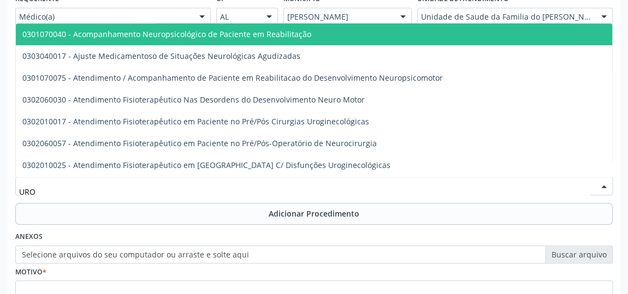
type input "UROL"
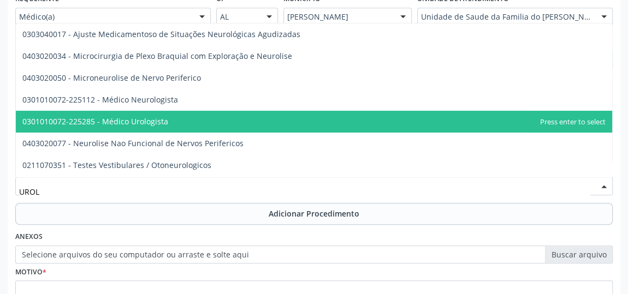
click at [206, 120] on span "0301010072-225285 - Médico Urologista" at bounding box center [314, 122] width 596 height 22
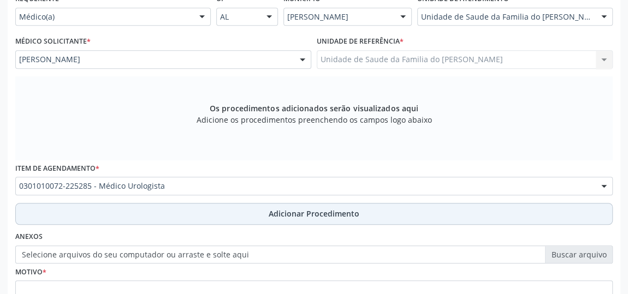
click at [242, 212] on button "Adicionar Procedimento" at bounding box center [314, 214] width 598 height 22
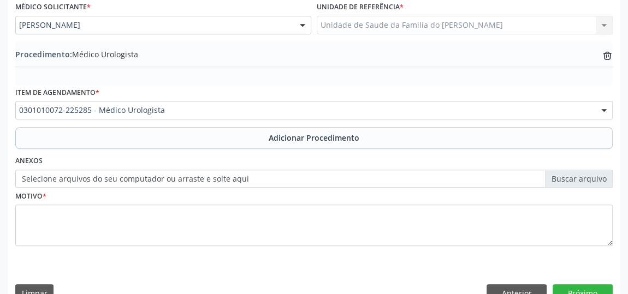
scroll to position [330, 0]
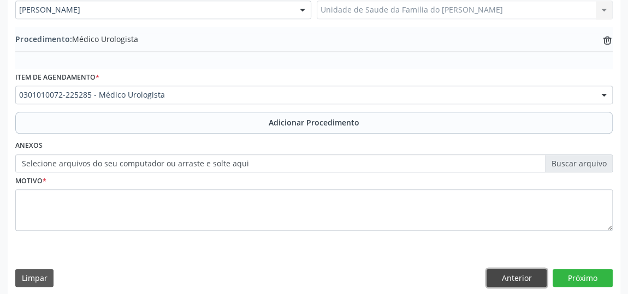
click at [508, 275] on button "Anterior" at bounding box center [517, 278] width 60 height 19
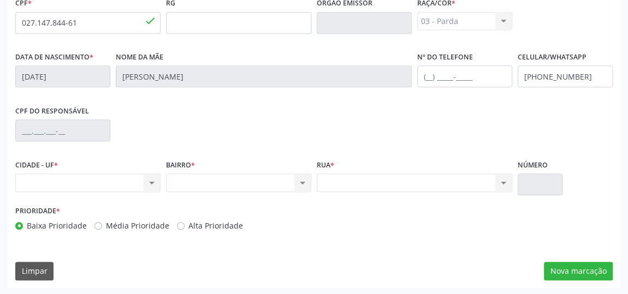
click at [150, 176] on div "Nenhum resultado encontrado para: " " Não há nenhuma opção para ser exibida." at bounding box center [87, 183] width 145 height 19
click at [150, 179] on div "Nenhum resultado encontrado para: " " Não há nenhuma opção para ser exibida." at bounding box center [87, 183] width 145 height 19
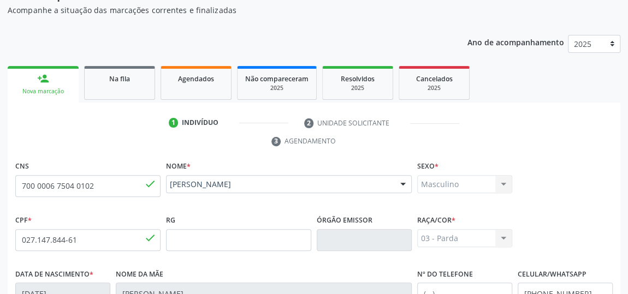
scroll to position [81, 0]
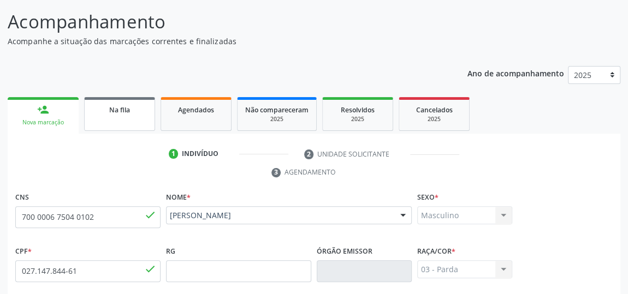
click at [119, 109] on span "Na fila" at bounding box center [119, 109] width 21 height 9
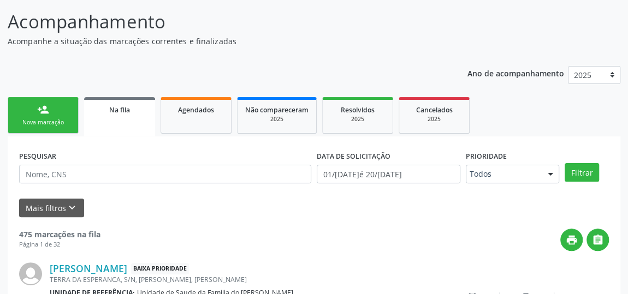
click at [55, 116] on link "person_add Nova marcação" at bounding box center [43, 115] width 71 height 37
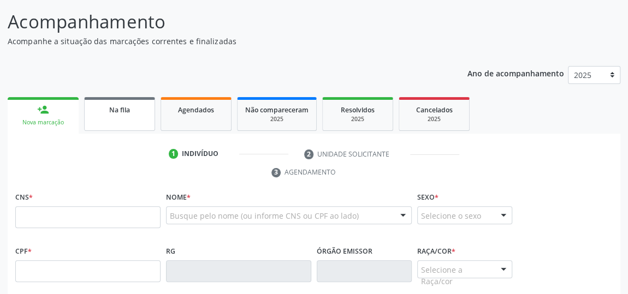
click at [112, 117] on link "Na fila" at bounding box center [119, 114] width 71 height 34
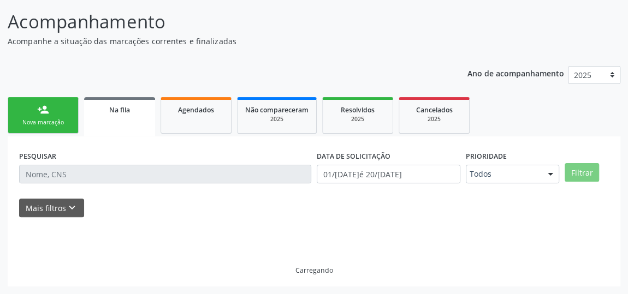
scroll to position [80, 0]
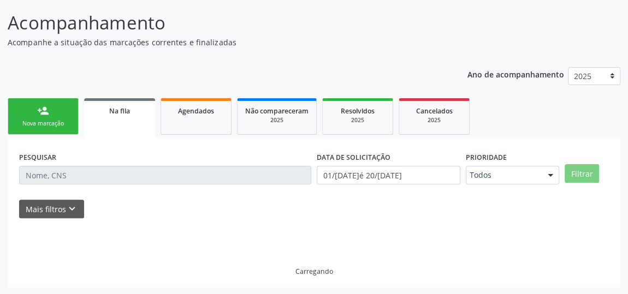
click at [32, 113] on link "person_add Nova marcação" at bounding box center [43, 116] width 71 height 37
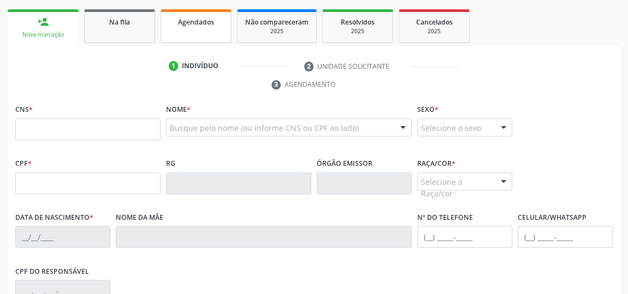
scroll to position [229, 0]
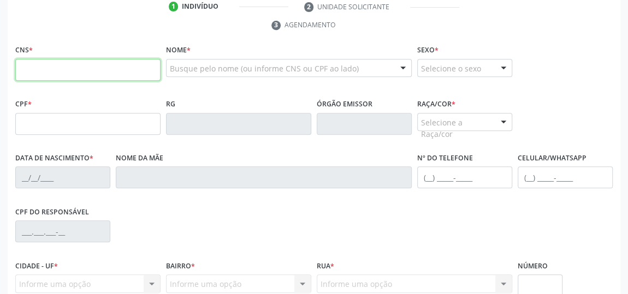
click at [78, 74] on input "text" at bounding box center [87, 70] width 145 height 22
type input "702 4050 9543 9929"
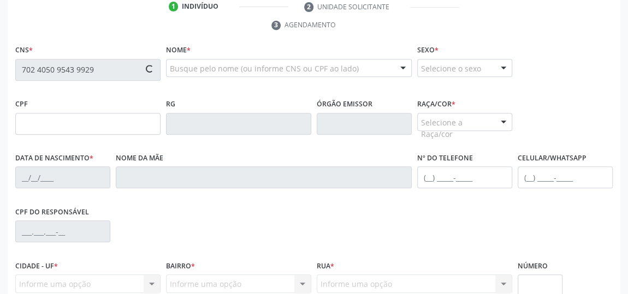
type input "087.663.724-10"
type input "[DATE]"
type input "[PERSON_NAME]"
type input "[PHONE_NUMBER]"
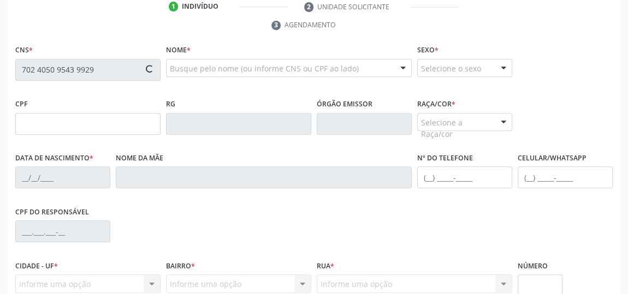
type input "S/N"
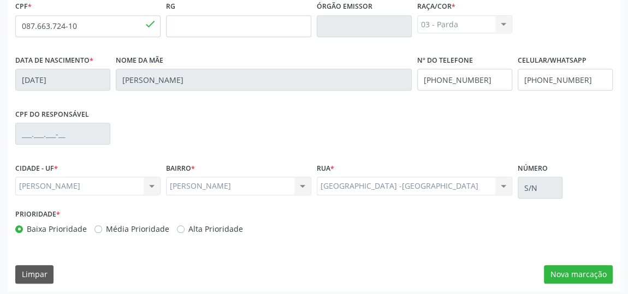
scroll to position [330, 0]
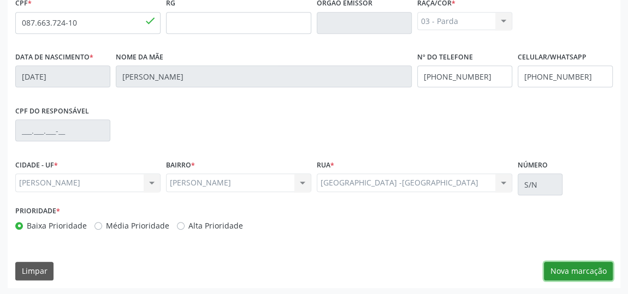
click at [577, 268] on button "Nova marcação" at bounding box center [578, 271] width 69 height 19
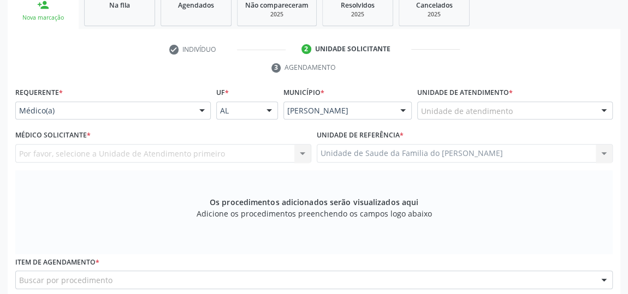
scroll to position [181, 0]
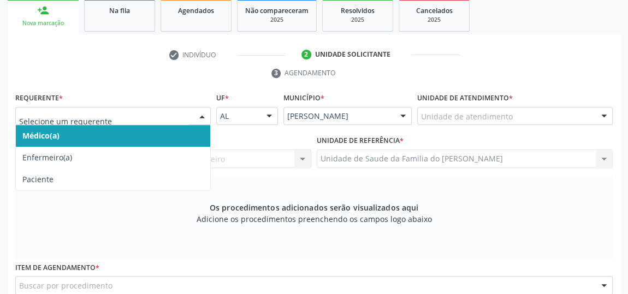
click at [199, 113] on div at bounding box center [202, 117] width 16 height 19
click at [152, 136] on span "Médico(a)" at bounding box center [113, 136] width 194 height 22
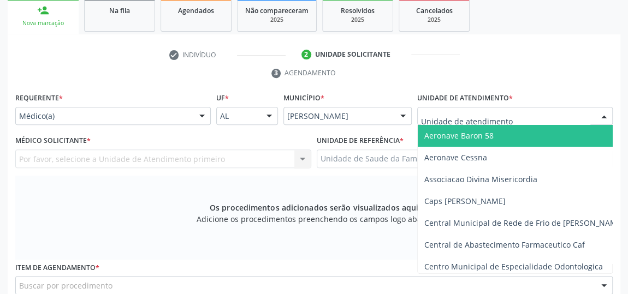
type input "J"
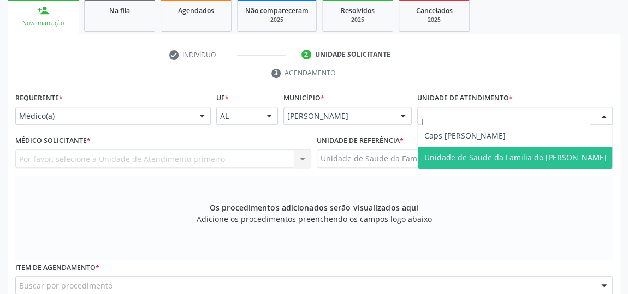
click at [480, 160] on span "Unidade de Saude da Familia do [PERSON_NAME]" at bounding box center [515, 157] width 182 height 10
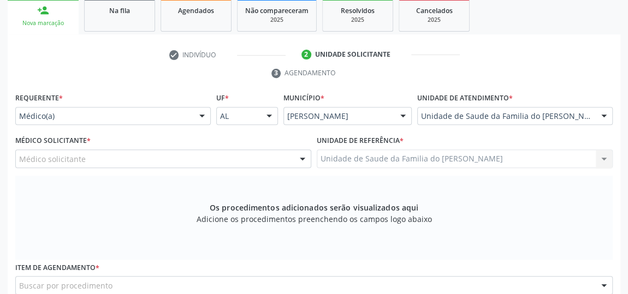
click at [298, 158] on div at bounding box center [302, 159] width 16 height 19
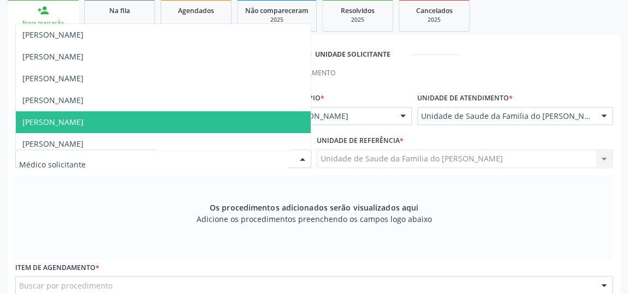
click at [189, 119] on span "[PERSON_NAME]" at bounding box center [163, 122] width 295 height 22
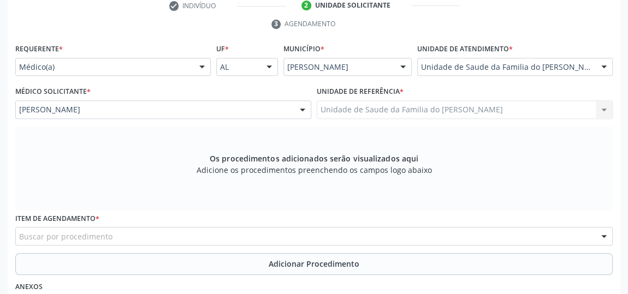
scroll to position [378, 0]
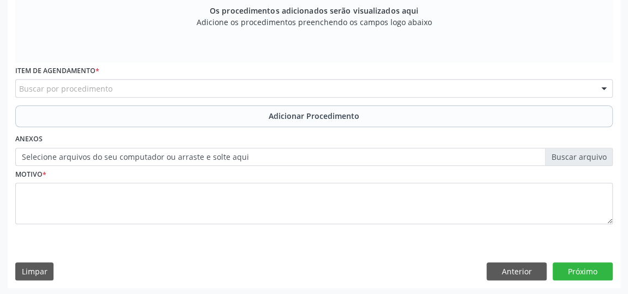
click at [150, 89] on div "Buscar por procedimento" at bounding box center [314, 88] width 598 height 19
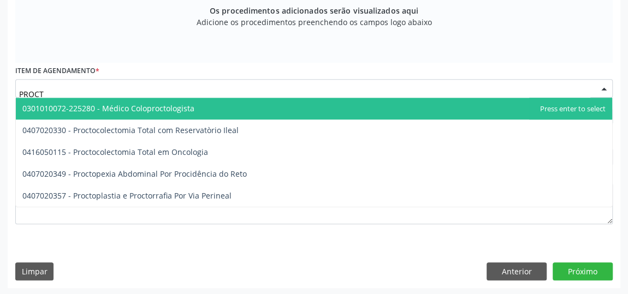
type input "PROCTO"
click at [146, 107] on span "0301010072-225280 - Médico Coloproctologista" at bounding box center [108, 108] width 172 height 10
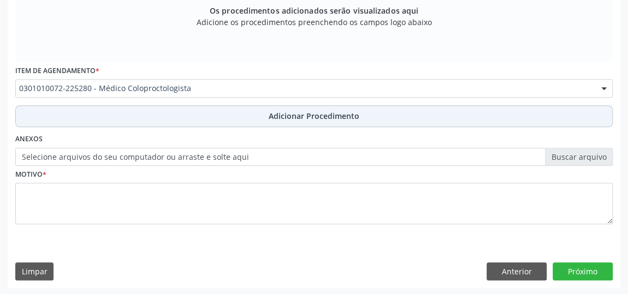
click at [147, 114] on button "Adicionar Procedimento" at bounding box center [314, 116] width 598 height 22
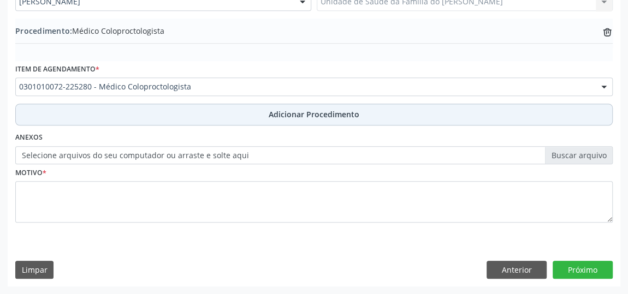
scroll to position [336, 0]
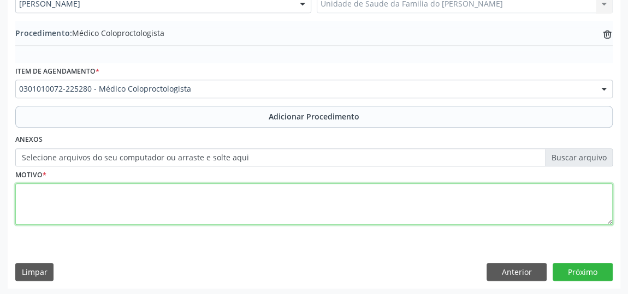
click at [144, 197] on textarea at bounding box center [314, 205] width 598 height 42
click at [227, 192] on textarea "AUSENSIA , [MEDICAL_DATA] E ESTENOSE CONGENITA PARTES COLON ( INTESTINO GROSSO)" at bounding box center [314, 205] width 598 height 42
click at [39, 188] on textarea "AUSENSIA , [MEDICAL_DATA] E ESTENOSE CONGENITA PARTES CÓLON ( INTESTINO GROSSO)" at bounding box center [314, 205] width 598 height 42
type textarea "AUSENSIA , [MEDICAL_DATA] E ESTENOSE CONGENITA PARTES CÓLON ( INTESTINO GROSSO)"
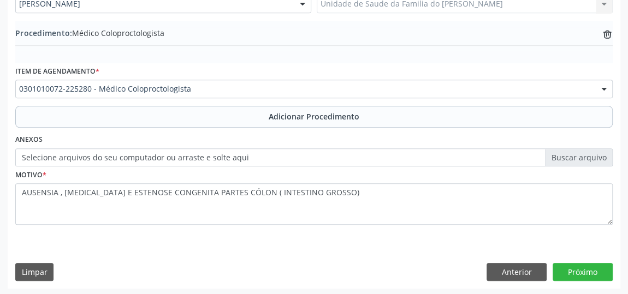
drag, startPoint x: 39, startPoint y: 188, endPoint x: 232, endPoint y: 235, distance: 197.8
click at [232, 235] on div "Motivo * AUSENSIA , [MEDICAL_DATA] E ESTENOSE CONGENITA PARTES CÓLON ( INTESTIN…" at bounding box center [314, 203] width 603 height 73
click at [582, 267] on button "Próximo" at bounding box center [583, 272] width 60 height 19
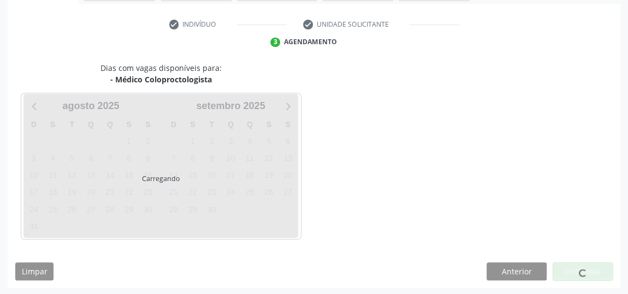
scroll to position [244, 0]
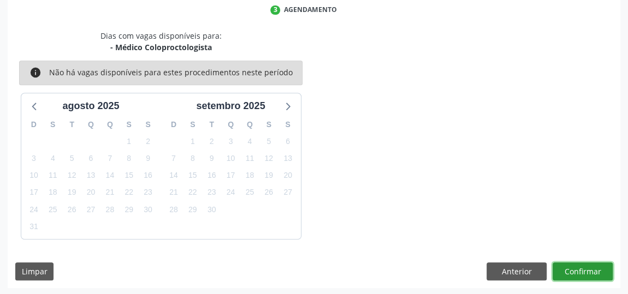
click at [582, 267] on button "Confirmar" at bounding box center [583, 272] width 60 height 19
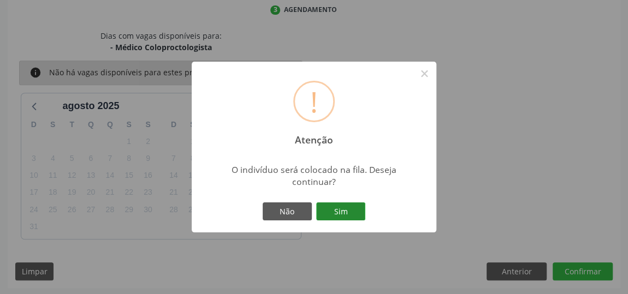
click at [345, 211] on button "Sim" at bounding box center [340, 212] width 49 height 19
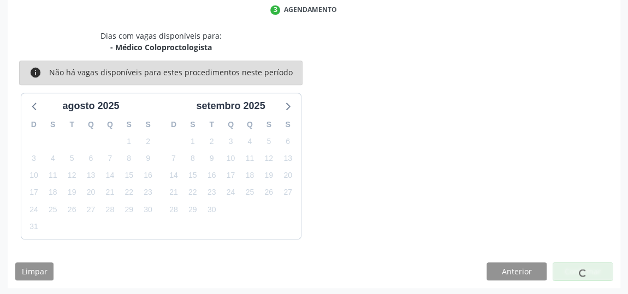
scroll to position [80, 0]
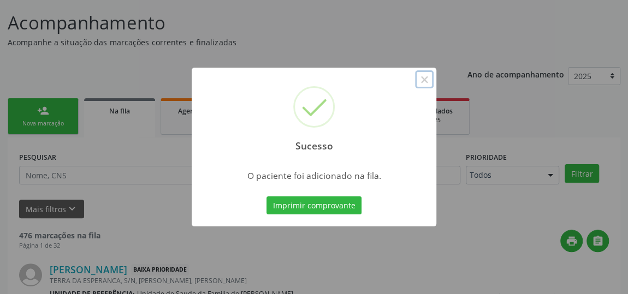
click at [428, 80] on button "×" at bounding box center [424, 79] width 19 height 19
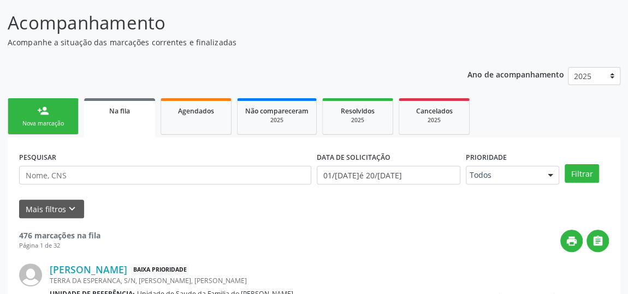
click at [52, 120] on div "Nova marcação" at bounding box center [43, 124] width 55 height 8
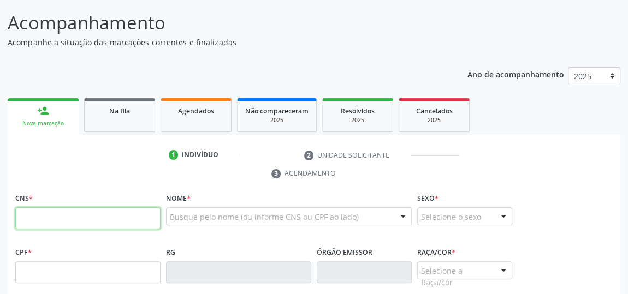
click at [43, 220] on input "text" at bounding box center [87, 219] width 145 height 22
type input "702 4050 9543 9929"
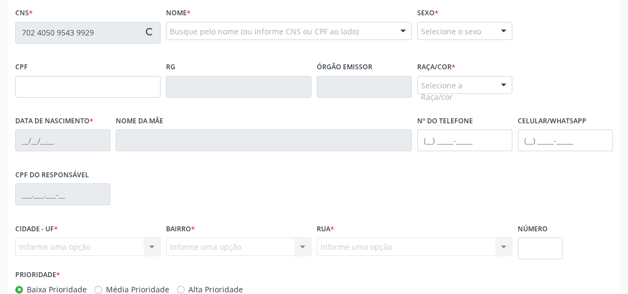
scroll to position [231, 0]
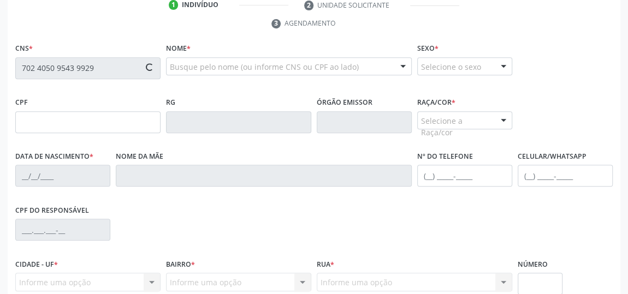
type input "087.663.724-10"
type input "[DATE]"
type input "[PERSON_NAME]"
type input "[PHONE_NUMBER]"
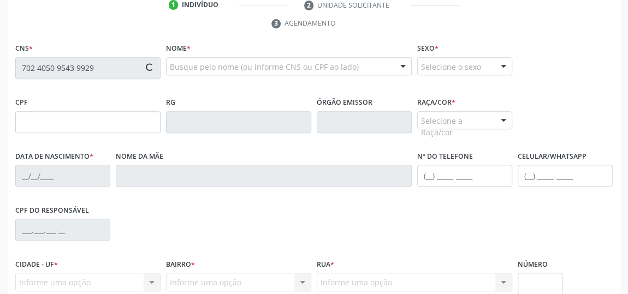
type input "S/N"
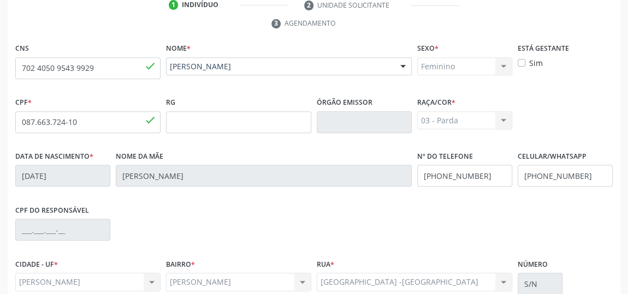
scroll to position [330, 0]
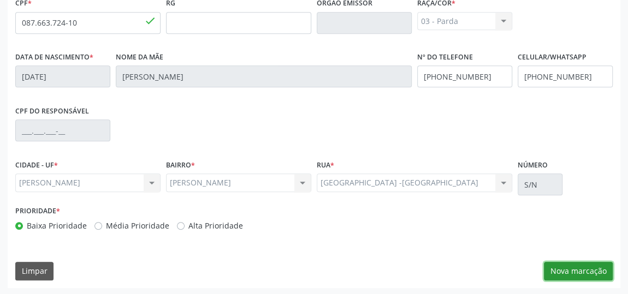
click at [570, 270] on button "Nova marcação" at bounding box center [578, 271] width 69 height 19
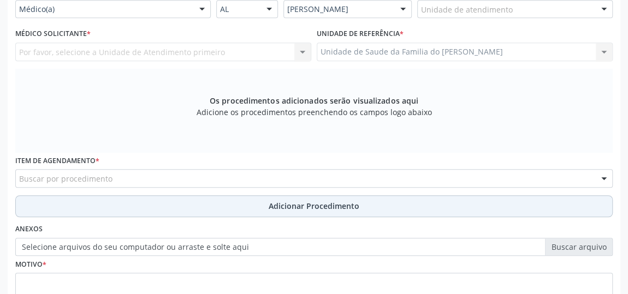
scroll to position [231, 0]
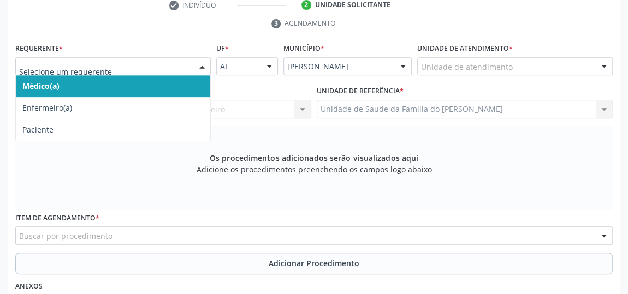
click at [202, 64] on div at bounding box center [202, 67] width 16 height 19
click at [141, 87] on span "Médico(a)" at bounding box center [113, 86] width 194 height 22
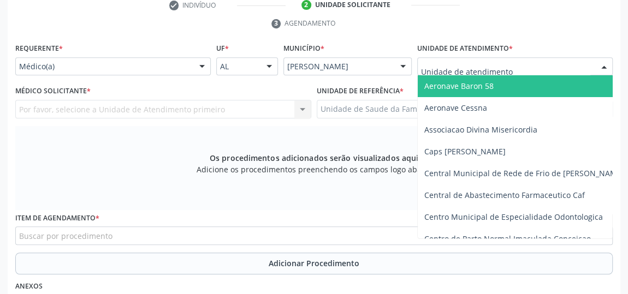
type input "J"
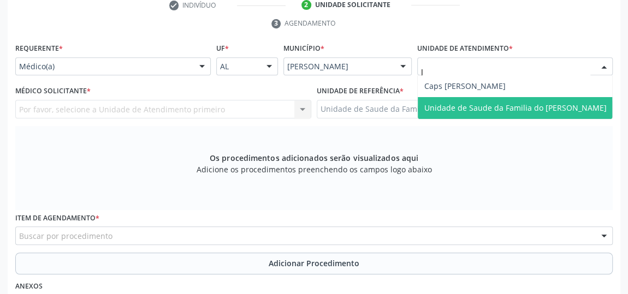
click at [447, 107] on span "Unidade de Saude da Familia do [PERSON_NAME]" at bounding box center [515, 108] width 182 height 10
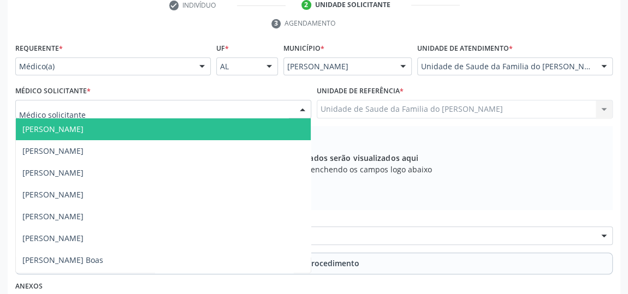
click at [305, 106] on div at bounding box center [302, 110] width 16 height 19
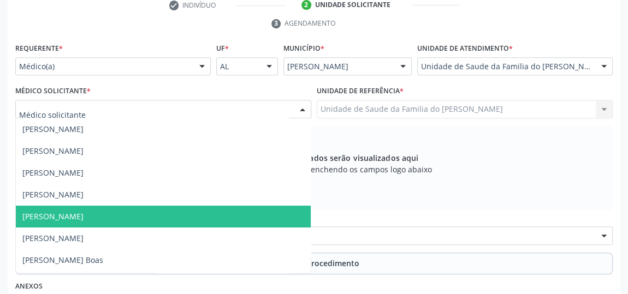
click at [183, 215] on span "[PERSON_NAME]" at bounding box center [163, 217] width 295 height 22
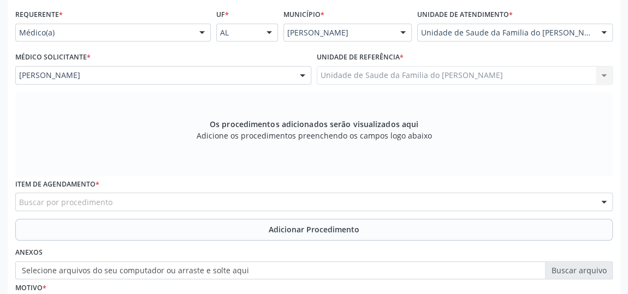
scroll to position [280, 0]
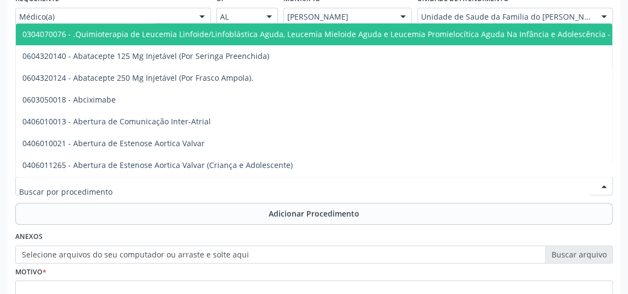
click at [129, 188] on div at bounding box center [314, 186] width 598 height 19
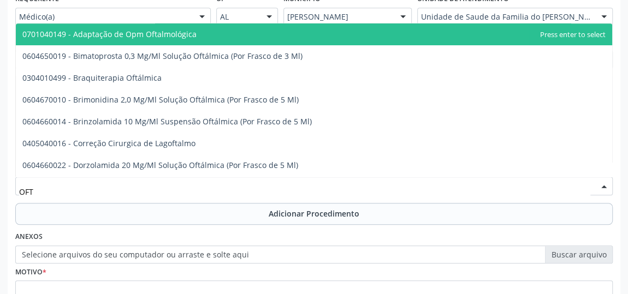
type input "OFTA"
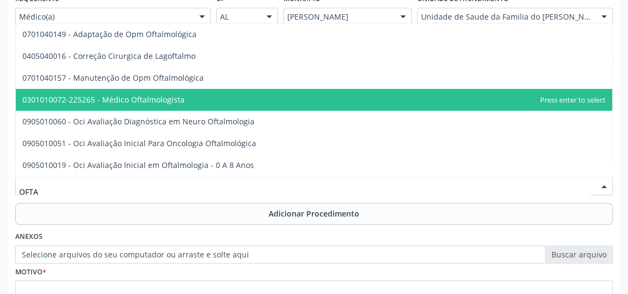
click at [144, 103] on span "0301010072-225265 - Médico Oftalmologista" at bounding box center [103, 99] width 162 height 10
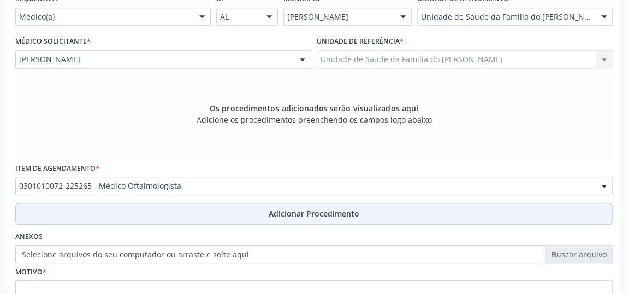
click at [167, 214] on button "Adicionar Procedimento" at bounding box center [314, 214] width 598 height 22
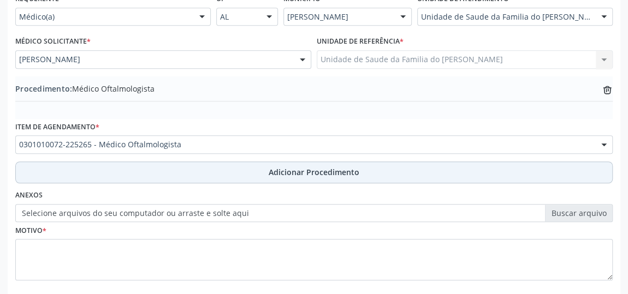
scroll to position [330, 0]
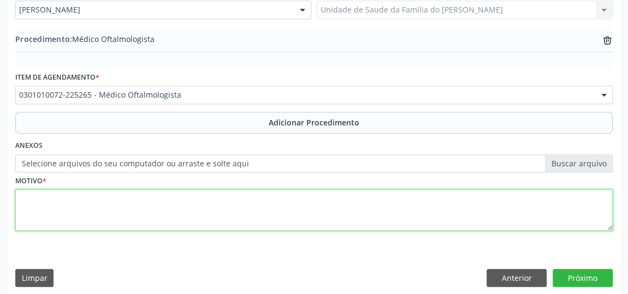
click at [161, 210] on textarea at bounding box center [314, 211] width 598 height 42
click at [51, 197] on textarea "DISTURBIO VISUAL" at bounding box center [314, 211] width 598 height 42
type textarea "DISTÚRBIO VISUAL"
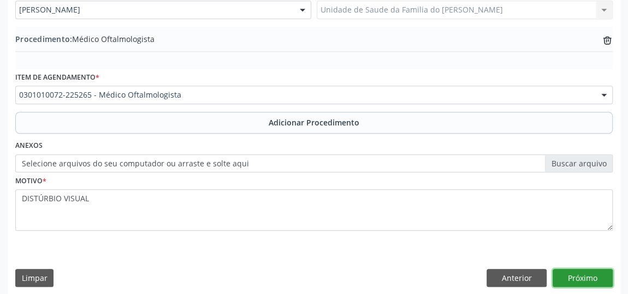
click at [581, 271] on button "Próximo" at bounding box center [583, 278] width 60 height 19
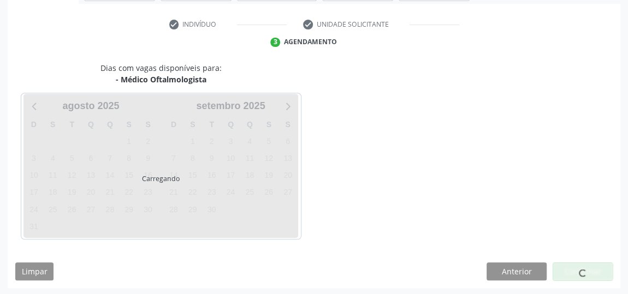
scroll to position [244, 0]
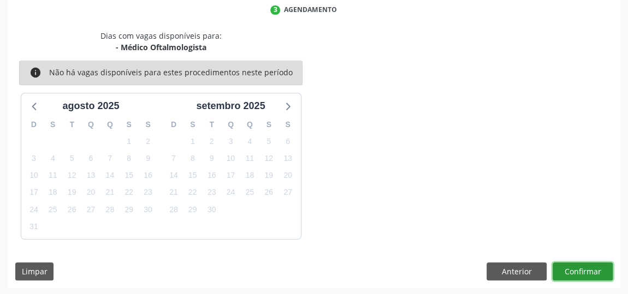
click at [581, 270] on button "Confirmar" at bounding box center [583, 272] width 60 height 19
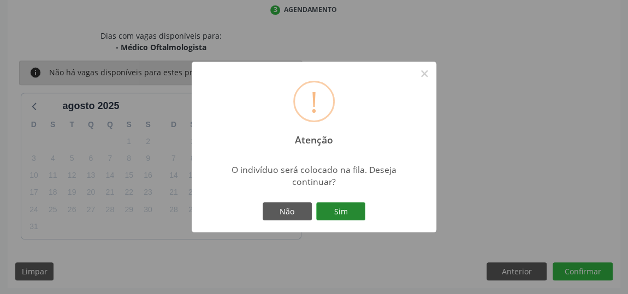
click at [353, 213] on button "Sim" at bounding box center [340, 212] width 49 height 19
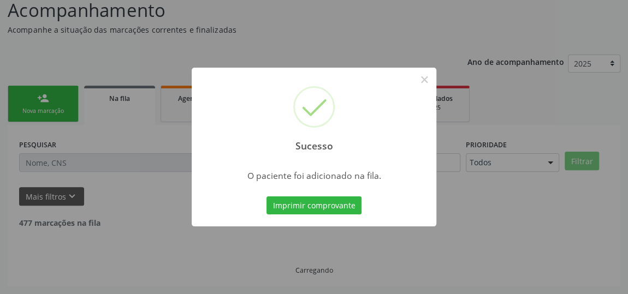
scroll to position [80, 0]
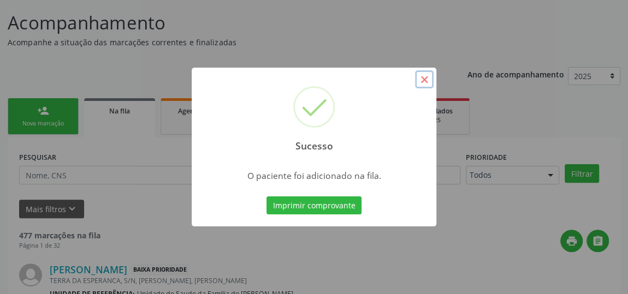
click at [427, 78] on button "×" at bounding box center [424, 79] width 19 height 19
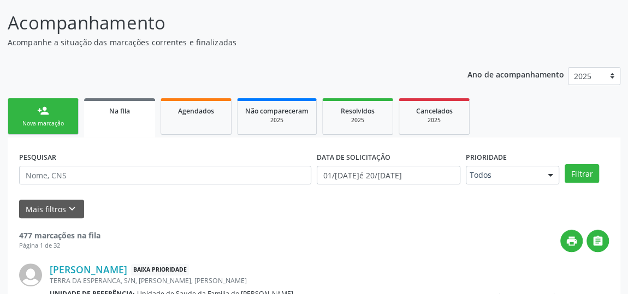
click at [56, 122] on div "Nova marcação" at bounding box center [43, 124] width 55 height 8
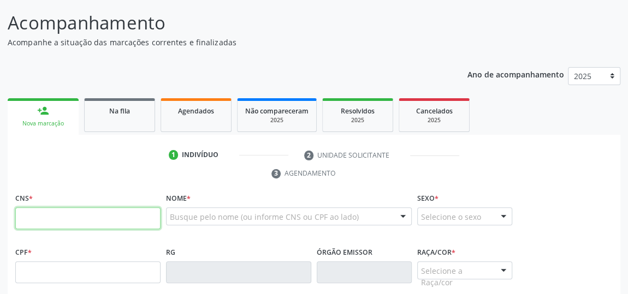
paste input "702 4050 9543 9929"
type input "702 4050 9543 9929"
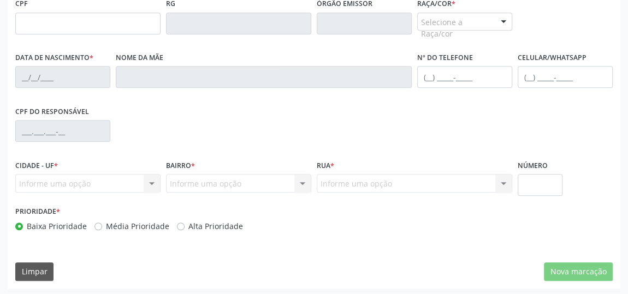
scroll to position [330, 0]
type input "087.663.724-10"
type input "[DATE]"
type input "[PERSON_NAME]"
type input "[PHONE_NUMBER]"
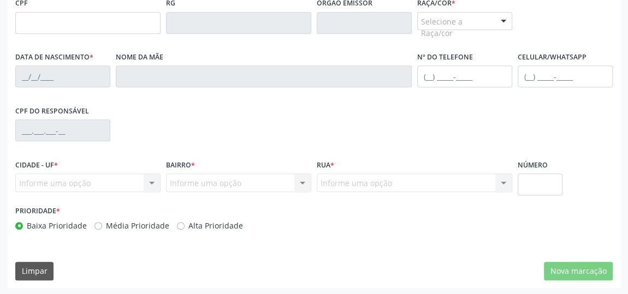
type input "[PHONE_NUMBER]"
type input "S/N"
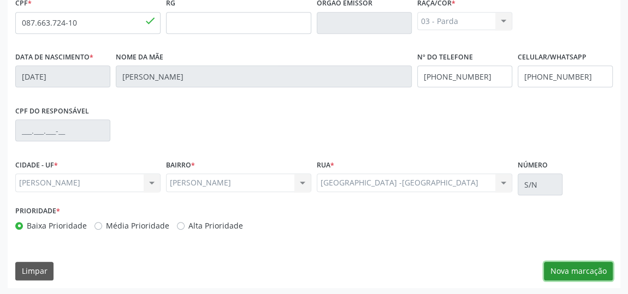
click at [564, 268] on button "Nova marcação" at bounding box center [578, 271] width 69 height 19
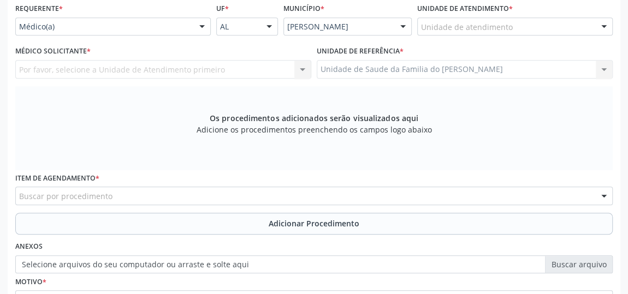
scroll to position [181, 0]
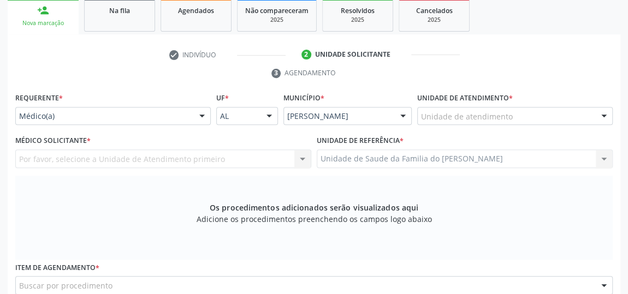
click at [194, 116] on div at bounding box center [202, 117] width 16 height 19
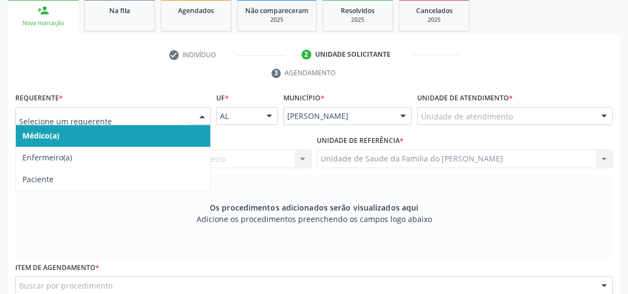
click at [144, 139] on span "Médico(a)" at bounding box center [113, 136] width 194 height 22
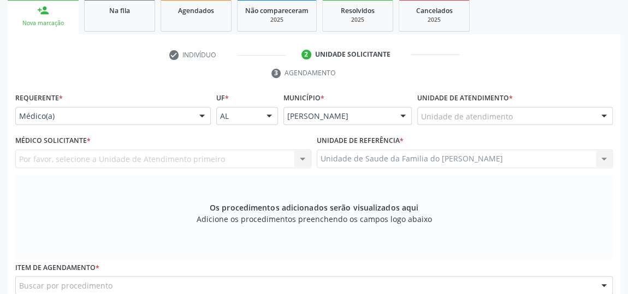
click at [518, 118] on div "Unidade de atendimento" at bounding box center [515, 116] width 196 height 19
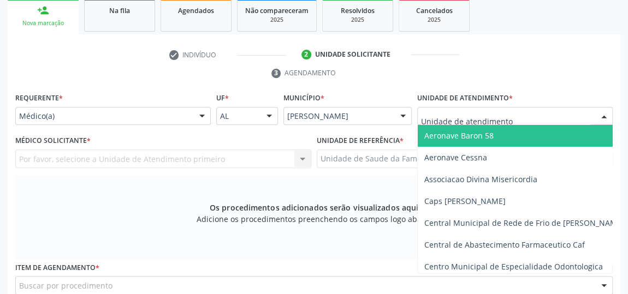
type input "J"
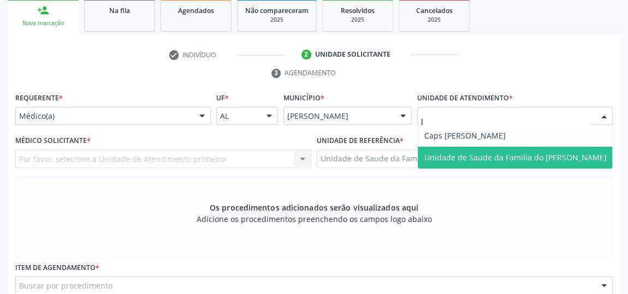
click at [516, 156] on span "Unidade de Saude da Familia do [PERSON_NAME]" at bounding box center [515, 157] width 182 height 10
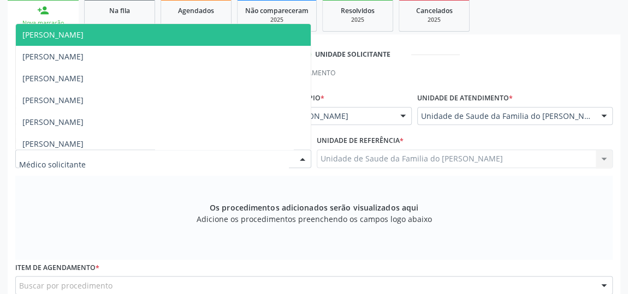
click at [303, 157] on div at bounding box center [302, 159] width 16 height 19
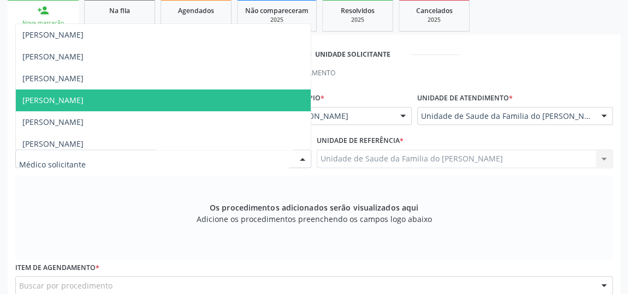
click at [255, 108] on span "[PERSON_NAME]" at bounding box center [163, 101] width 295 height 22
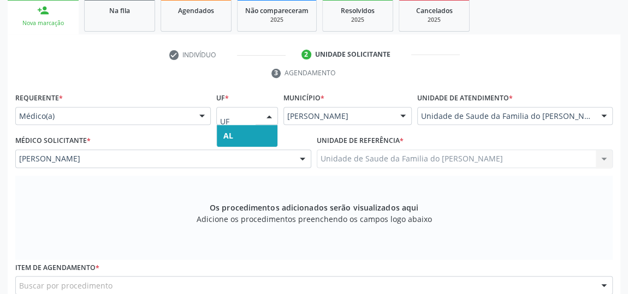
click at [255, 108] on div at bounding box center [247, 116] width 62 height 19
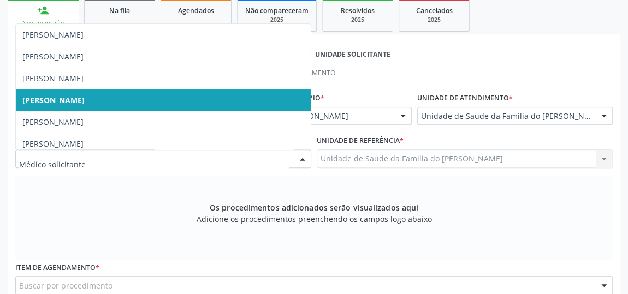
click at [297, 157] on div at bounding box center [302, 159] width 16 height 19
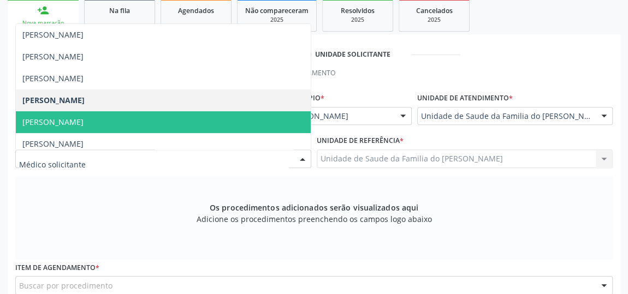
click at [216, 119] on span "[PERSON_NAME]" at bounding box center [163, 122] width 295 height 22
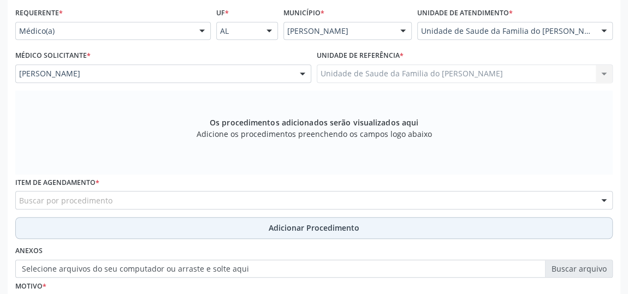
scroll to position [280, 0]
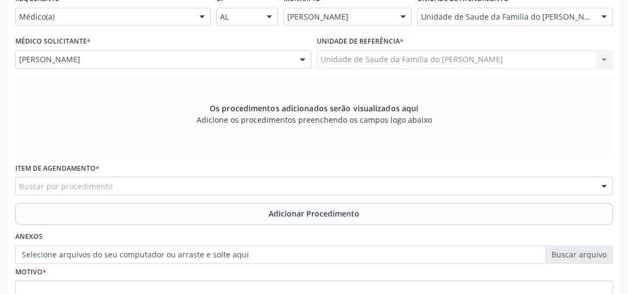
click at [205, 188] on div "Buscar por procedimento" at bounding box center [314, 186] width 598 height 19
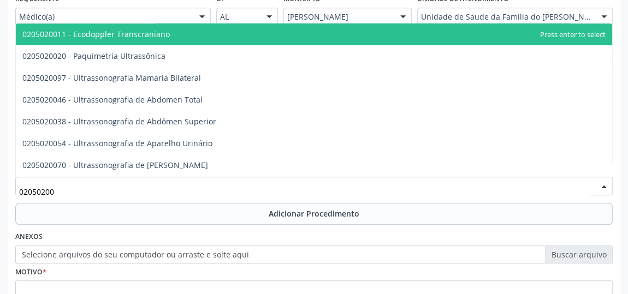
type input "020502004"
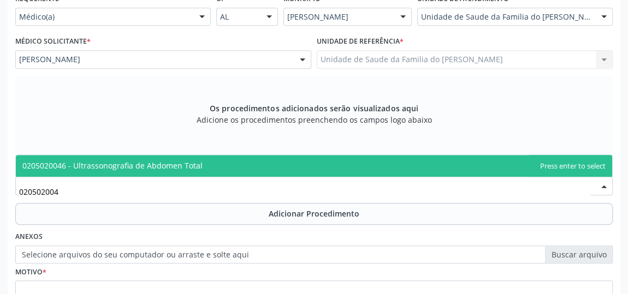
click at [209, 163] on span "0205020046 - Ultrassonografia de Abdomen Total" at bounding box center [314, 166] width 596 height 22
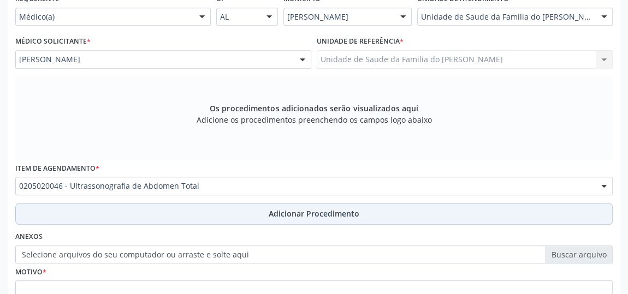
click at [205, 212] on button "Adicionar Procedimento" at bounding box center [314, 214] width 598 height 22
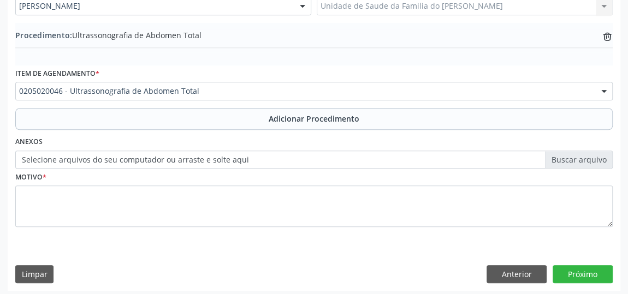
scroll to position [336, 0]
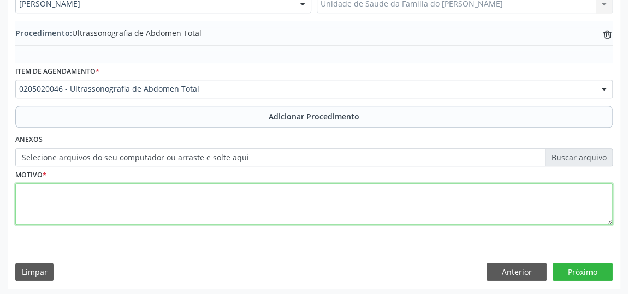
click at [212, 206] on textarea at bounding box center [314, 205] width 598 height 42
type textarea "DOR ABDOMINAL"
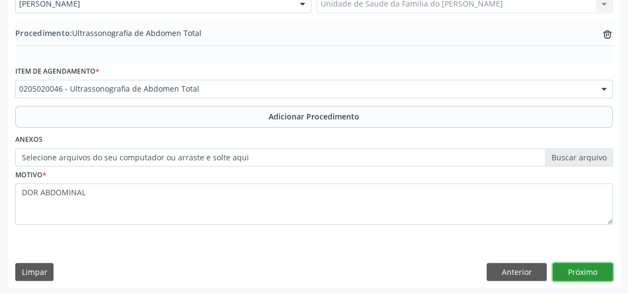
click at [565, 271] on button "Próximo" at bounding box center [583, 272] width 60 height 19
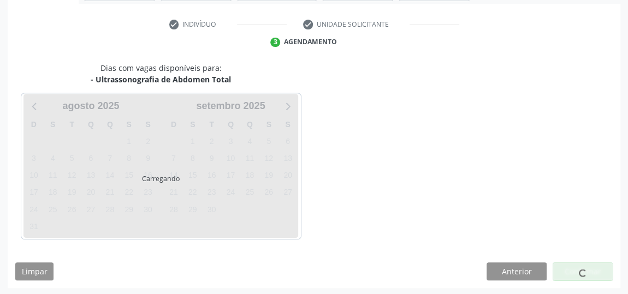
scroll to position [244, 0]
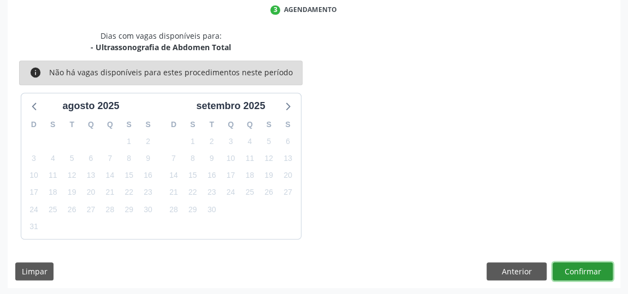
click at [565, 271] on button "Confirmar" at bounding box center [583, 272] width 60 height 19
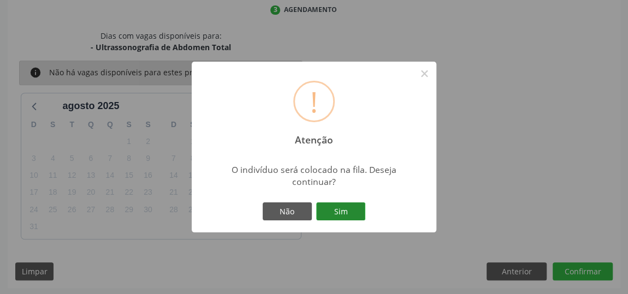
click at [355, 208] on button "Sim" at bounding box center [340, 212] width 49 height 19
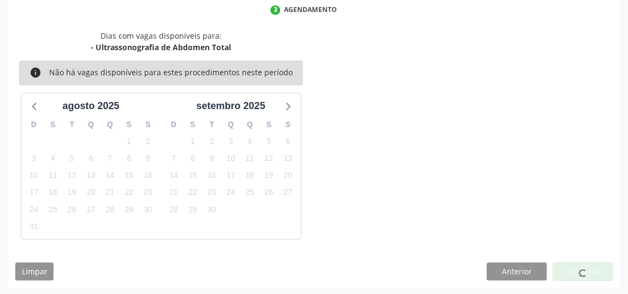
scroll to position [80, 0]
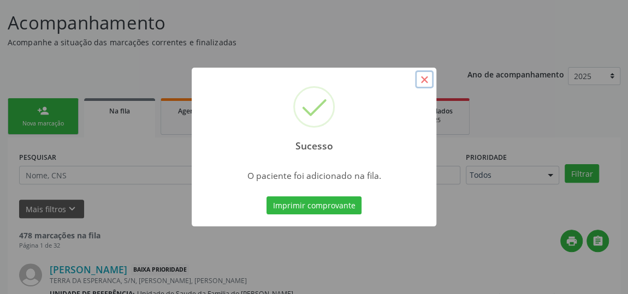
click at [422, 81] on button "×" at bounding box center [424, 79] width 19 height 19
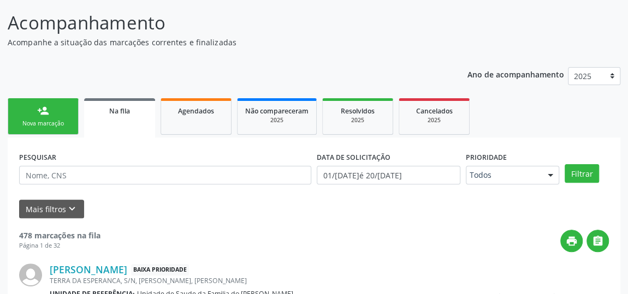
click at [122, 118] on link "Na fila" at bounding box center [119, 117] width 71 height 39
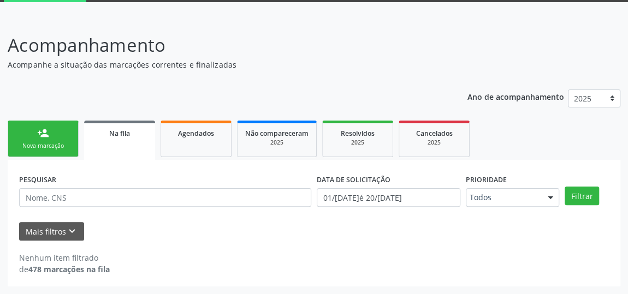
scroll to position [57, 0]
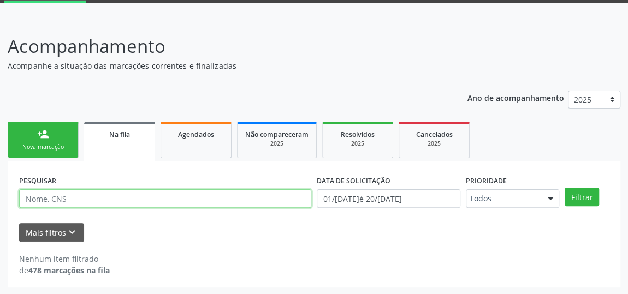
click at [122, 201] on input "text" at bounding box center [165, 199] width 292 height 19
type input "[PERSON_NAME]"
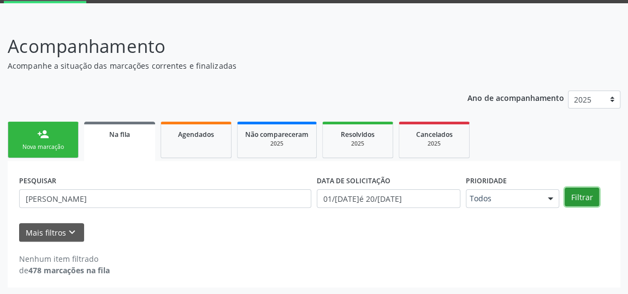
click at [578, 196] on button "Filtrar" at bounding box center [582, 197] width 34 height 19
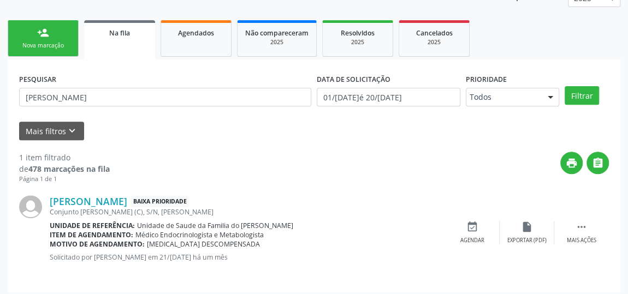
scroll to position [163, 0]
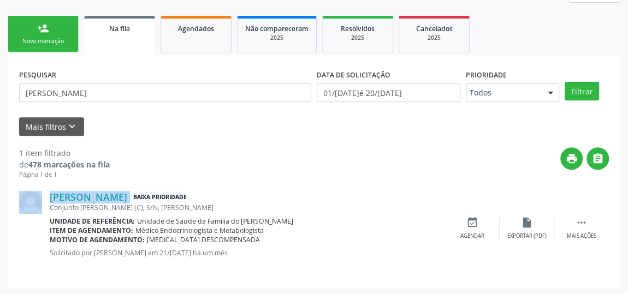
drag, startPoint x: 45, startPoint y: 198, endPoint x: 162, endPoint y: 199, distance: 116.4
click at [162, 199] on div "[PERSON_NAME] Baixa Prioridade Conjunto [PERSON_NAME] (C), S/N, [PERSON_NAME] U…" at bounding box center [314, 228] width 590 height 97
copy div "[PERSON_NAME]"
click at [49, 38] on div "Nova marcação" at bounding box center [43, 41] width 55 height 8
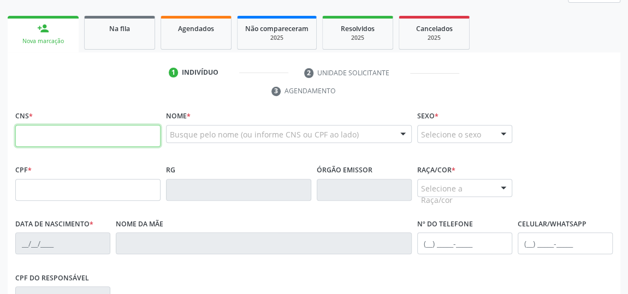
click at [83, 140] on input "text" at bounding box center [87, 136] width 145 height 22
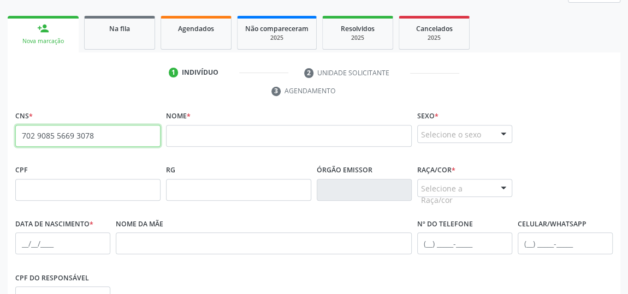
drag, startPoint x: 99, startPoint y: 134, endPoint x: 14, endPoint y: 139, distance: 84.8
click at [14, 139] on div "CNS * 702 9085 5669 3078 none" at bounding box center [88, 135] width 151 height 54
click at [62, 133] on input "702 9085 5669 3078" at bounding box center [87, 136] width 145 height 22
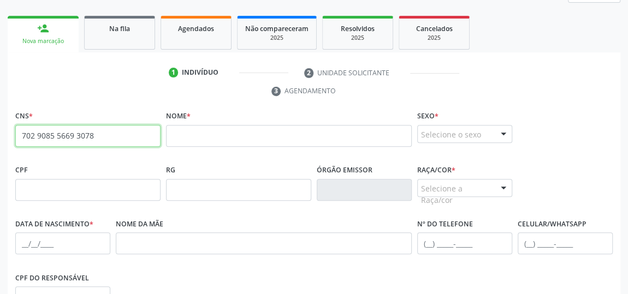
paste input "6047 6549 9141"
type input "702 6047 6549 9141"
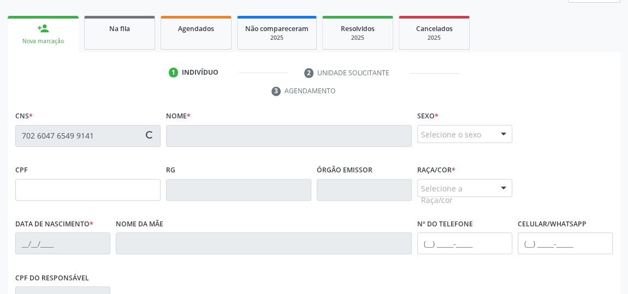
type input "[DATE]"
type input "[PERSON_NAME]"
type input "[PHONE_NUMBER]"
type input "S/N"
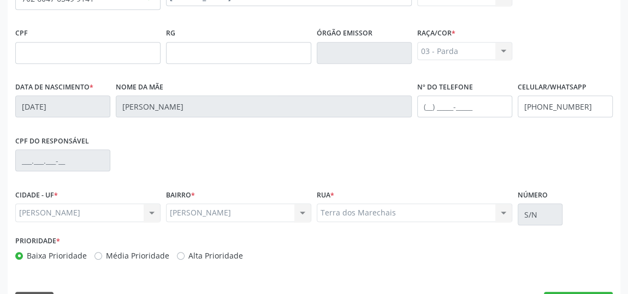
scroll to position [330, 0]
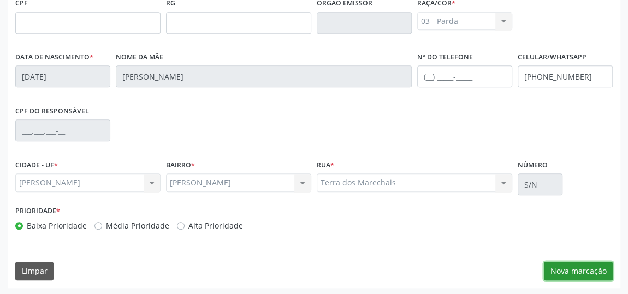
click at [565, 265] on button "Nova marcação" at bounding box center [578, 271] width 69 height 19
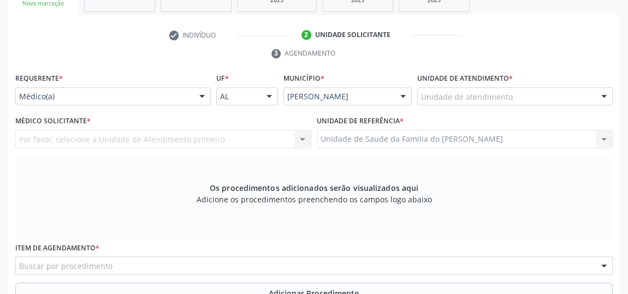
scroll to position [181, 0]
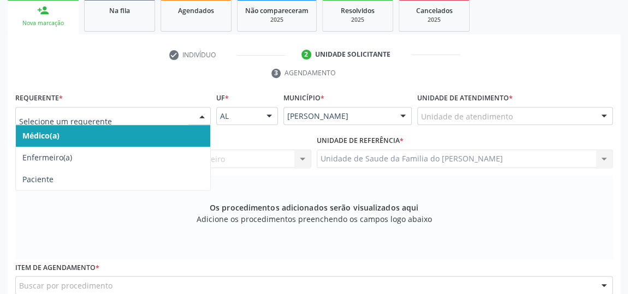
click at [198, 116] on div at bounding box center [202, 117] width 16 height 19
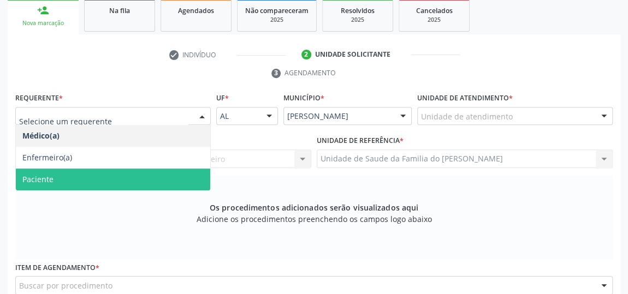
click at [152, 178] on span "Paciente" at bounding box center [113, 180] width 194 height 22
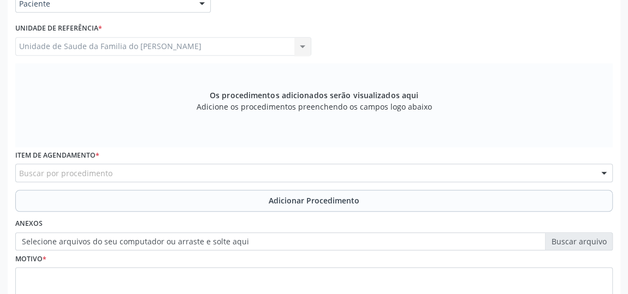
scroll to position [330, 0]
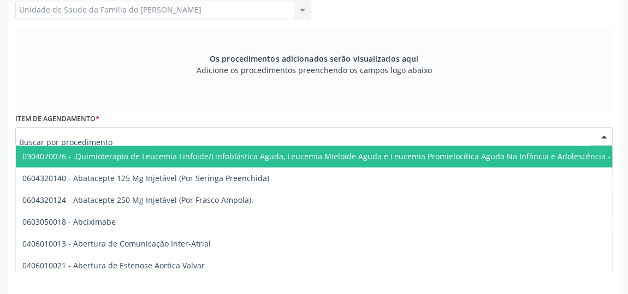
click at [212, 140] on div at bounding box center [314, 136] width 598 height 19
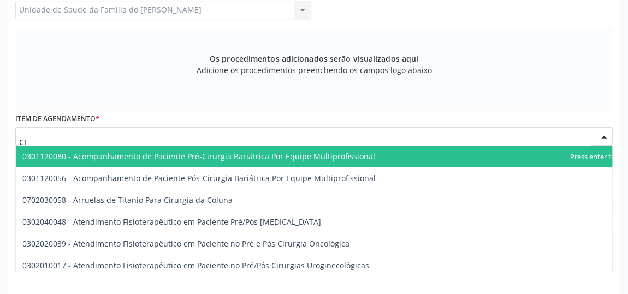
type input "C"
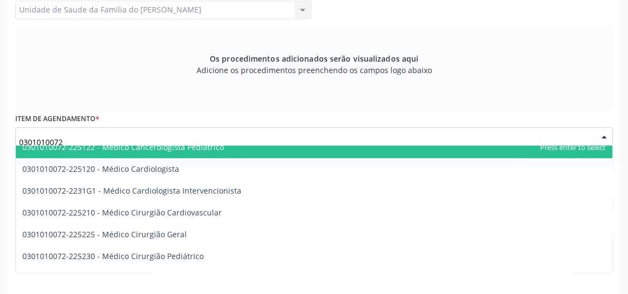
scroll to position [198, 0]
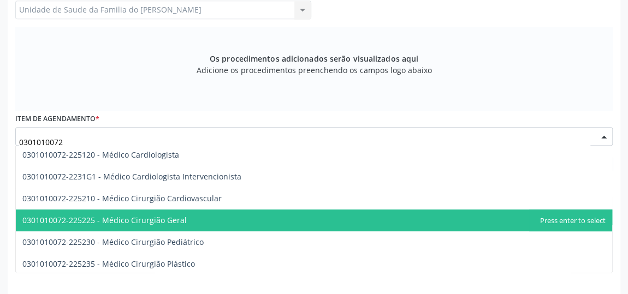
click at [214, 217] on span "0301010072-225225 - Médico Cirurgião Geral" at bounding box center [314, 221] width 596 height 22
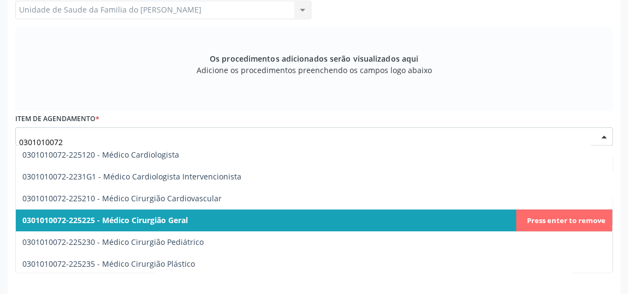
click at [253, 221] on span "0301010072-225225 - Médico Cirurgião Geral" at bounding box center [314, 221] width 596 height 22
type input "0301010072"
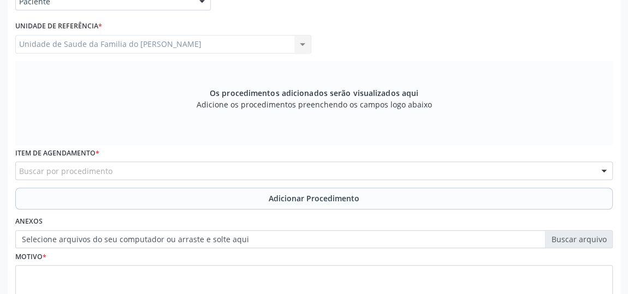
scroll to position [280, 0]
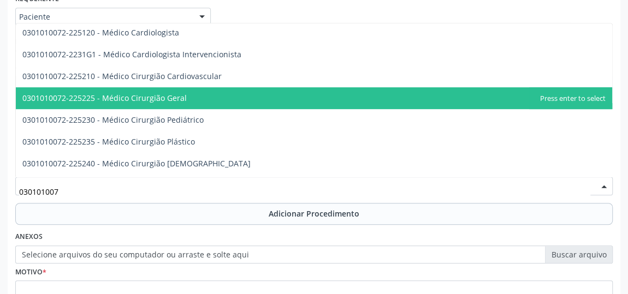
type input "0301010072"
click at [139, 101] on span "0301010072-225225 - Médico Cirurgião Geral" at bounding box center [104, 98] width 164 height 10
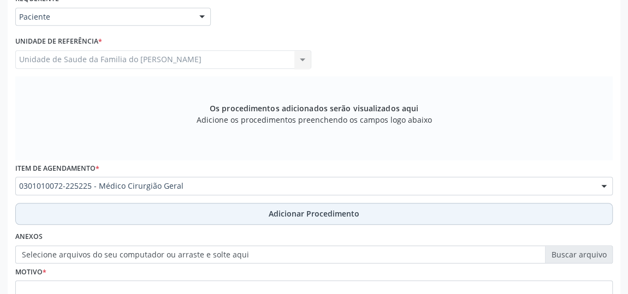
click at [163, 220] on button "Adicionar Procedimento" at bounding box center [314, 214] width 598 height 22
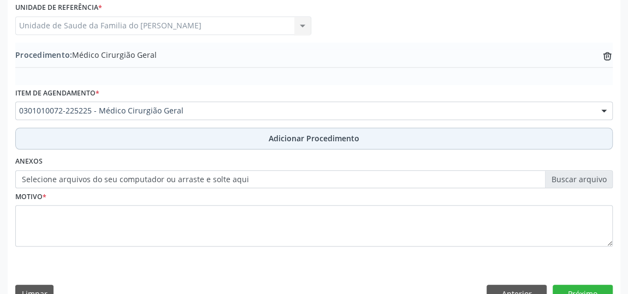
scroll to position [330, 0]
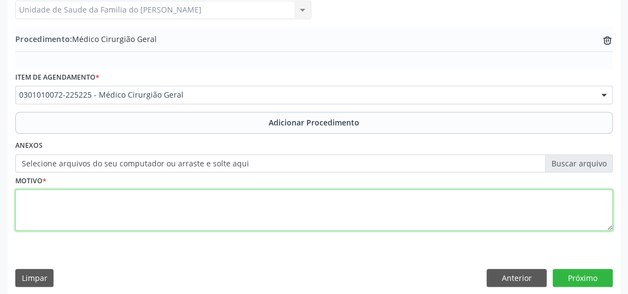
click at [155, 211] on textarea at bounding box center [314, 211] width 598 height 42
type textarea "RETORNO DR [PERSON_NAME]"
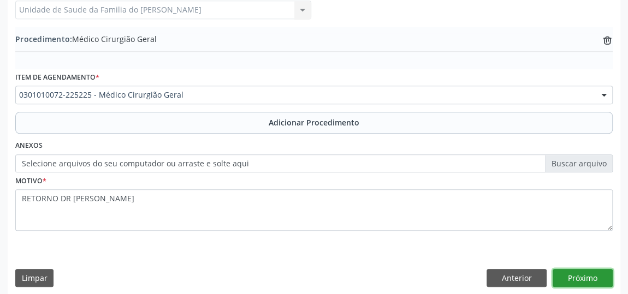
click at [571, 273] on button "Próximo" at bounding box center [583, 278] width 60 height 19
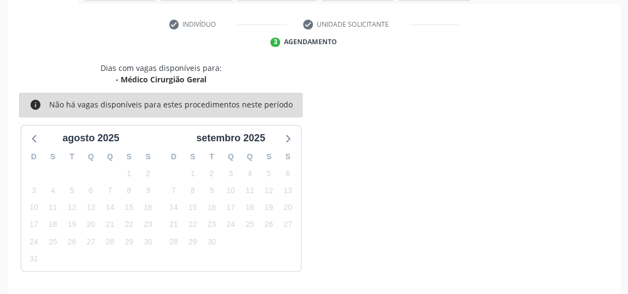
scroll to position [244, 0]
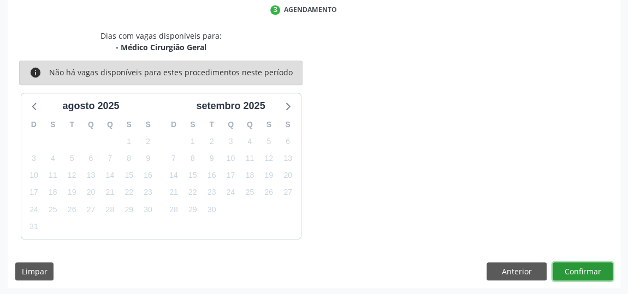
click at [576, 271] on button "Confirmar" at bounding box center [583, 272] width 60 height 19
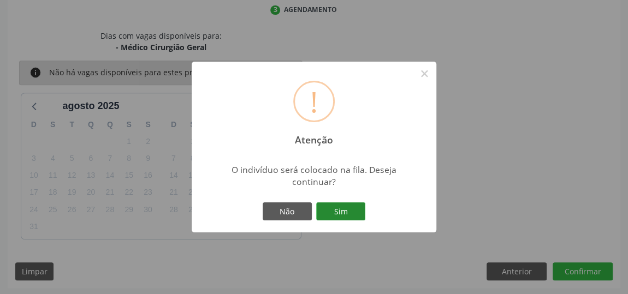
click at [342, 214] on button "Sim" at bounding box center [340, 212] width 49 height 19
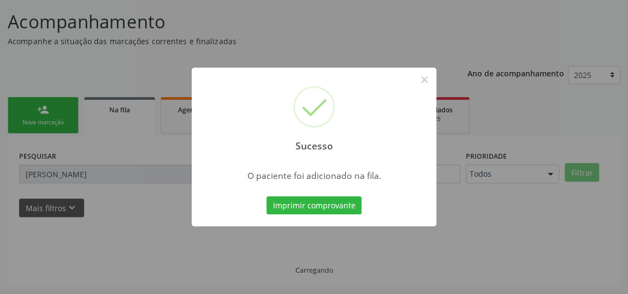
scroll to position [80, 0]
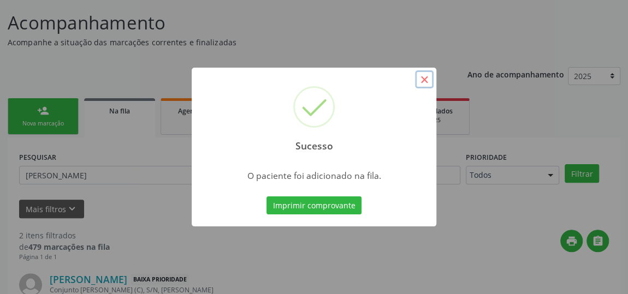
click at [427, 85] on button "×" at bounding box center [424, 79] width 19 height 19
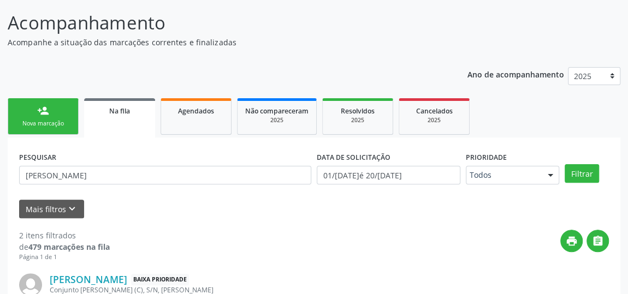
click at [42, 116] on div "person_add" at bounding box center [43, 111] width 12 height 12
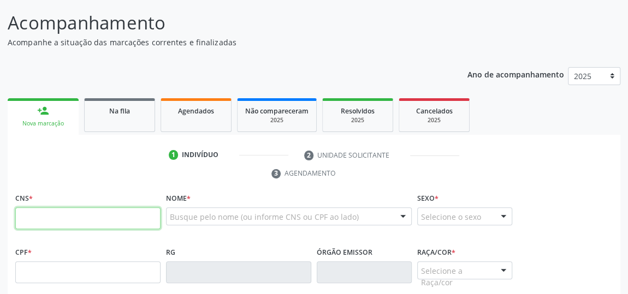
click at [49, 212] on input "text" at bounding box center [87, 219] width 145 height 22
type input "702 4080 2454 9929"
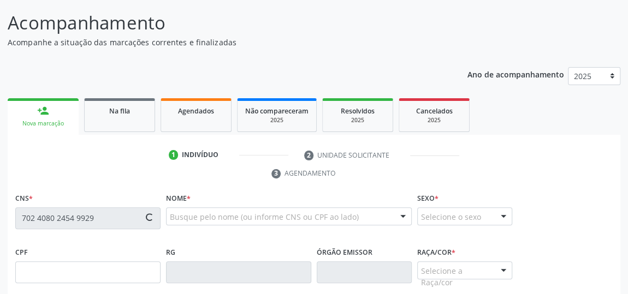
type input "130.898.134-16"
type input "10/[DATE]"
type input "Macileide [PERSON_NAME]"
type input "[PHONE_NUMBER]"
type input "S/N"
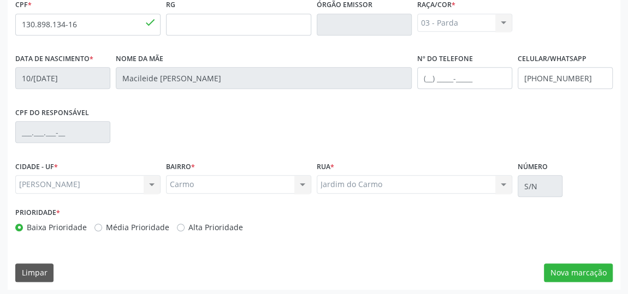
scroll to position [330, 0]
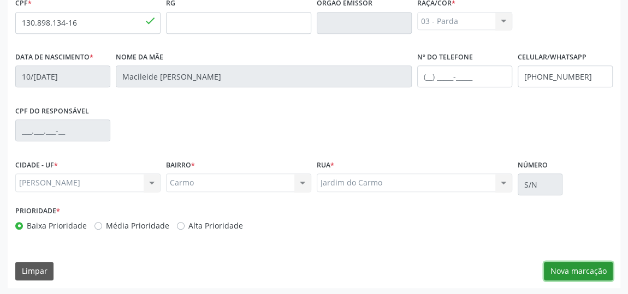
click at [563, 268] on button "Nova marcação" at bounding box center [578, 271] width 69 height 19
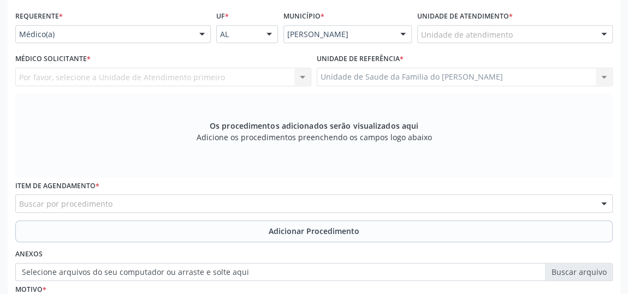
scroll to position [181, 0]
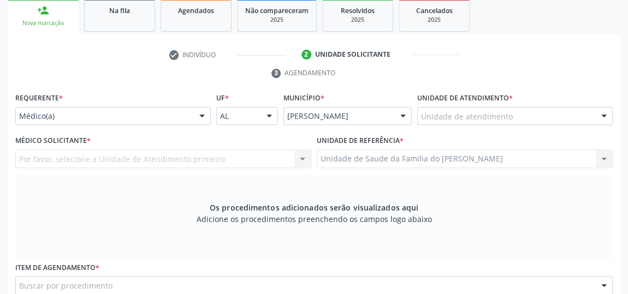
click at [200, 116] on div at bounding box center [202, 117] width 16 height 19
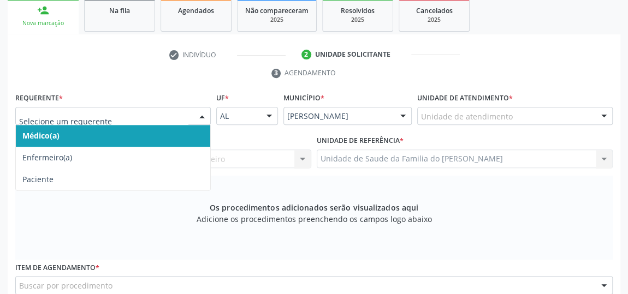
click at [162, 134] on span "Médico(a)" at bounding box center [113, 136] width 194 height 22
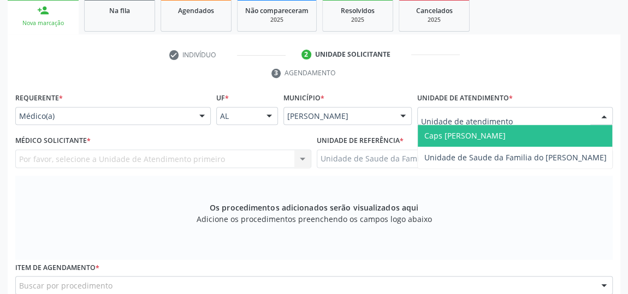
type input "J"
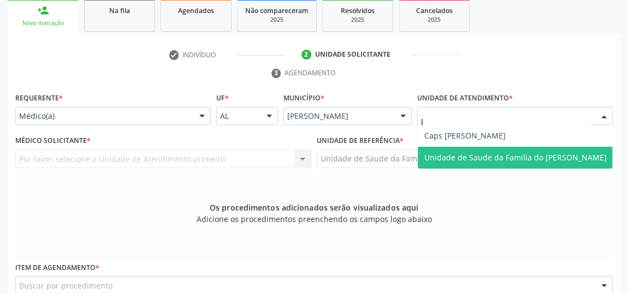
click at [457, 150] on span "Unidade de Saude da Familia do [PERSON_NAME]" at bounding box center [516, 158] width 196 height 22
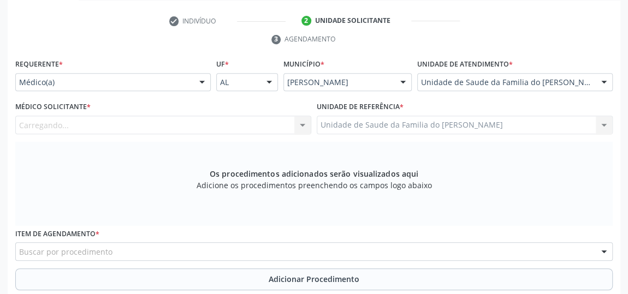
scroll to position [231, 0]
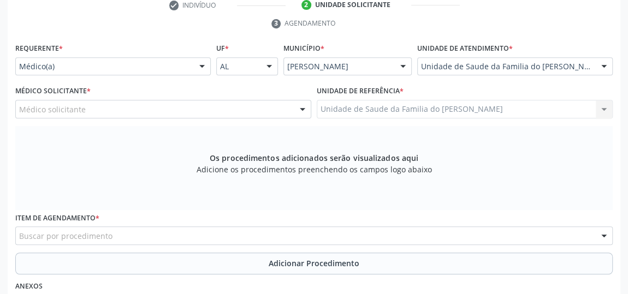
click at [304, 111] on div at bounding box center [302, 110] width 16 height 19
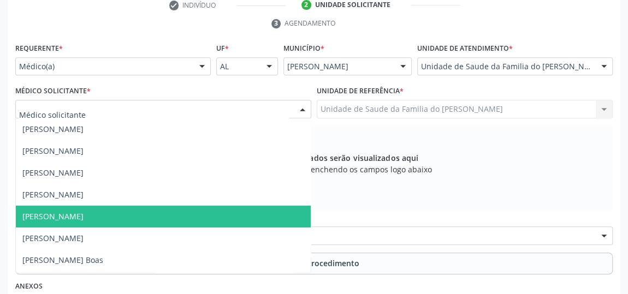
click at [169, 212] on span "[PERSON_NAME]" at bounding box center [163, 217] width 295 height 22
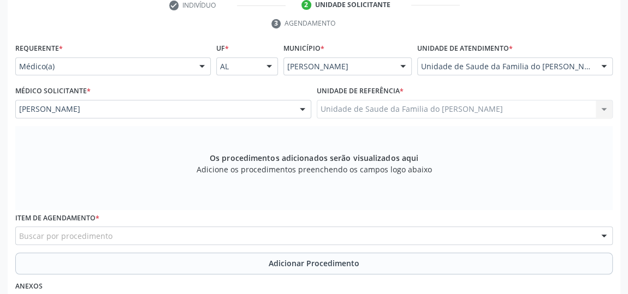
scroll to position [330, 0]
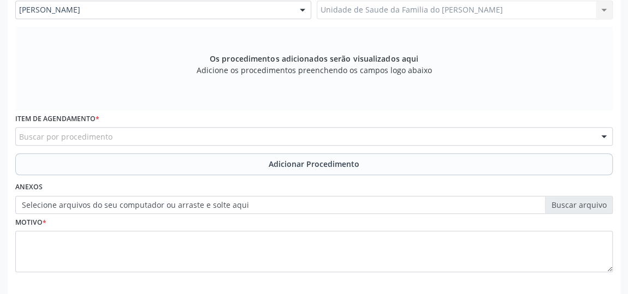
click at [194, 136] on div "Buscar por procedimento" at bounding box center [314, 136] width 598 height 19
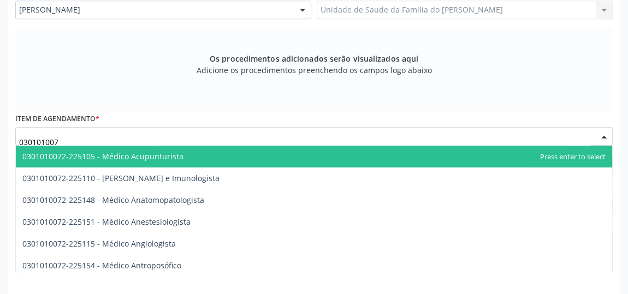
type input "0301010072"
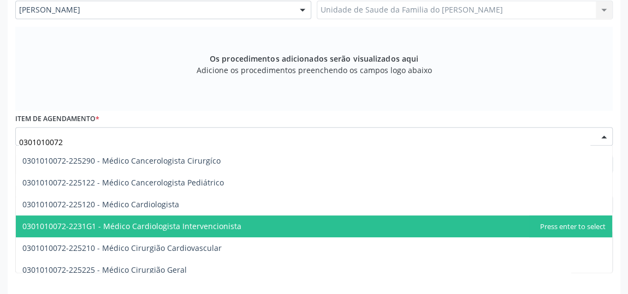
scroll to position [198, 0]
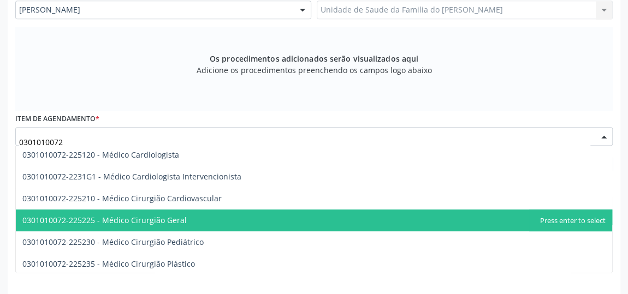
click at [221, 216] on span "0301010072-225225 - Médico Cirurgião Geral" at bounding box center [314, 221] width 596 height 22
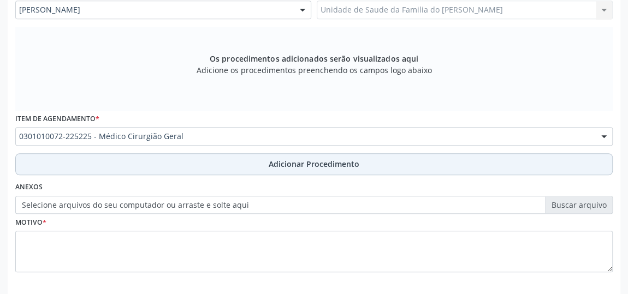
click at [166, 164] on button "Adicionar Procedimento" at bounding box center [314, 164] width 598 height 22
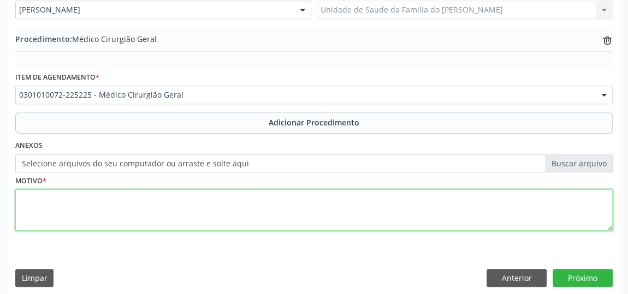
click at [152, 216] on textarea at bounding box center [314, 211] width 598 height 42
click at [136, 214] on textarea "COLELETIASE" at bounding box center [314, 211] width 598 height 42
click at [33, 198] on textarea "COLELETIASE" at bounding box center [314, 211] width 598 height 42
drag, startPoint x: 33, startPoint y: 198, endPoint x: 196, endPoint y: 206, distance: 163.0
click at [172, 204] on textarea "COLELETIASE" at bounding box center [314, 211] width 598 height 42
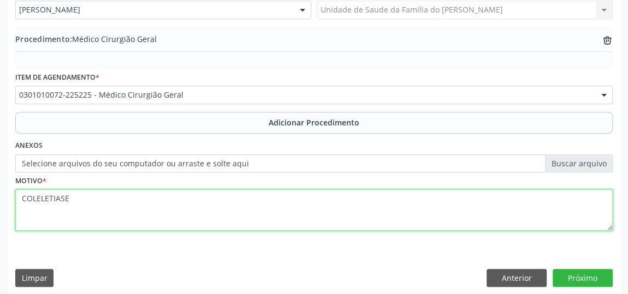
click at [48, 200] on textarea "COLELETIASE" at bounding box center [314, 211] width 598 height 42
click at [96, 202] on textarea "COLELITIASE" at bounding box center [314, 211] width 598 height 42
click at [214, 217] on textarea "COLELITIASE" at bounding box center [314, 211] width 598 height 42
click at [48, 199] on textarea "COLELITIASE" at bounding box center [314, 211] width 598 height 42
type textarea "COLELITIASE"
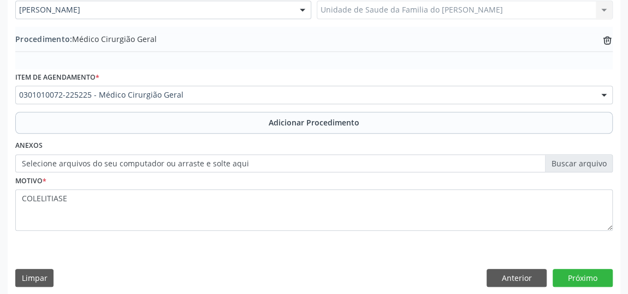
drag, startPoint x: 48, startPoint y: 199, endPoint x: 221, endPoint y: 239, distance: 178.1
click at [221, 239] on div "Motivo * COLELITIASE" at bounding box center [314, 209] width 603 height 73
click at [576, 273] on button "Próximo" at bounding box center [583, 278] width 60 height 19
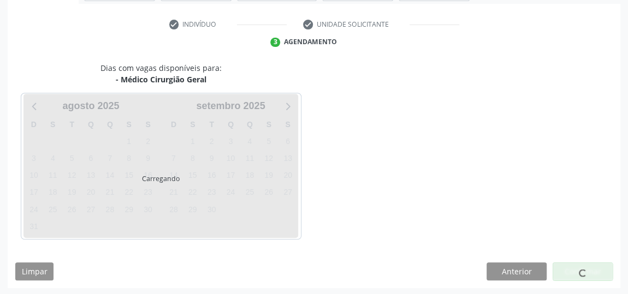
scroll to position [244, 0]
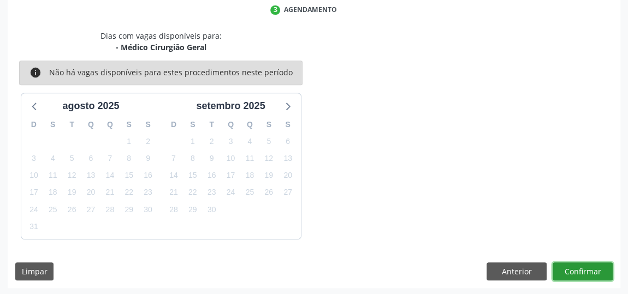
click at [576, 273] on button "Confirmar" at bounding box center [583, 272] width 60 height 19
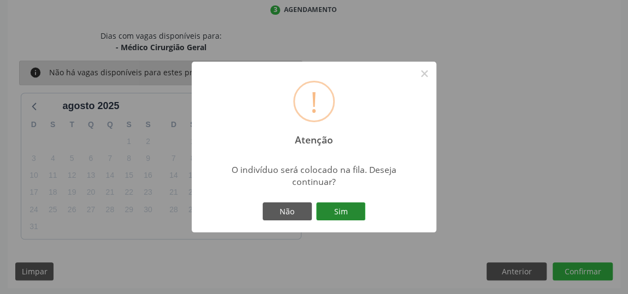
click at [347, 211] on button "Sim" at bounding box center [340, 212] width 49 height 19
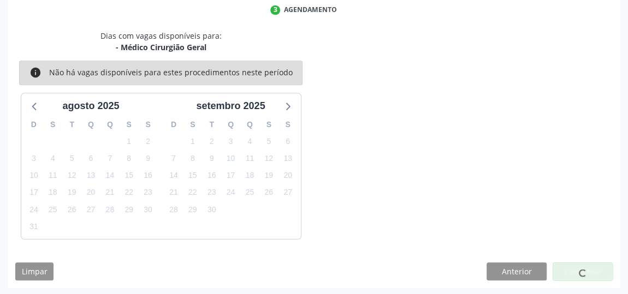
scroll to position [80, 0]
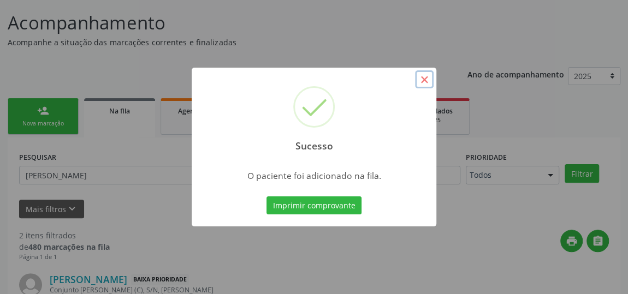
click at [426, 80] on button "×" at bounding box center [424, 79] width 19 height 19
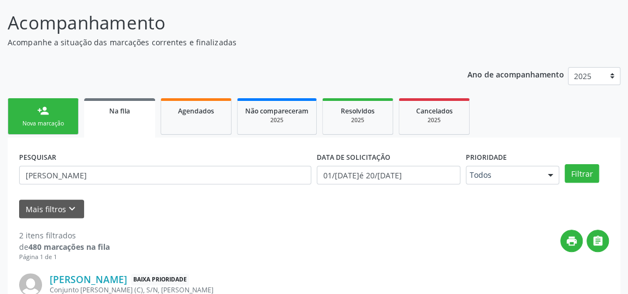
click at [38, 116] on link "person_add Nova marcação" at bounding box center [43, 116] width 71 height 37
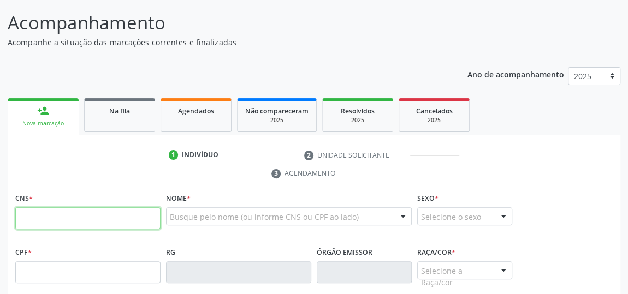
click at [41, 215] on input "text" at bounding box center [87, 219] width 145 height 22
type input "702 4080 2454 9929"
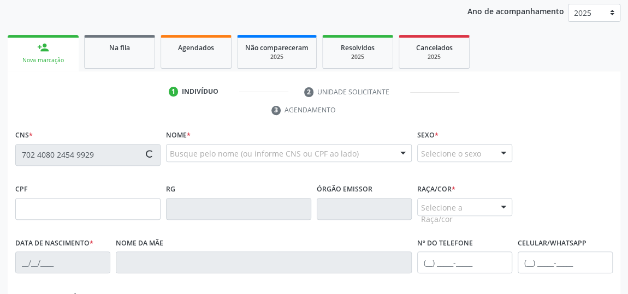
scroll to position [279, 0]
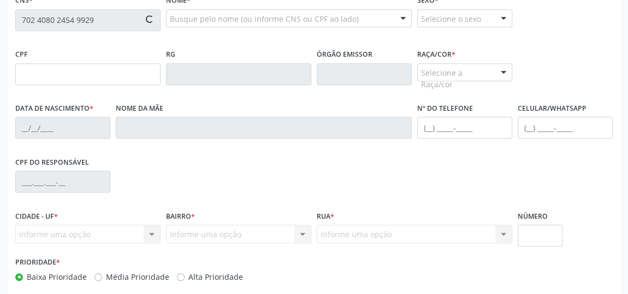
type input "130.898.134-16"
type input "10/[DATE]"
type input "Macileide [PERSON_NAME]"
type input "[PHONE_NUMBER]"
type input "S/N"
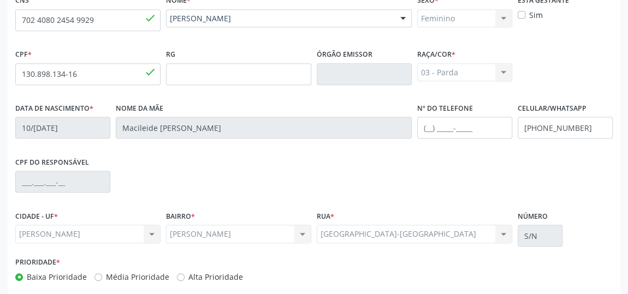
scroll to position [330, 0]
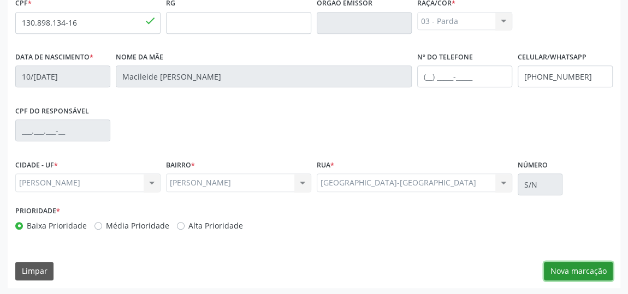
click at [578, 273] on button "Nova marcação" at bounding box center [578, 271] width 69 height 19
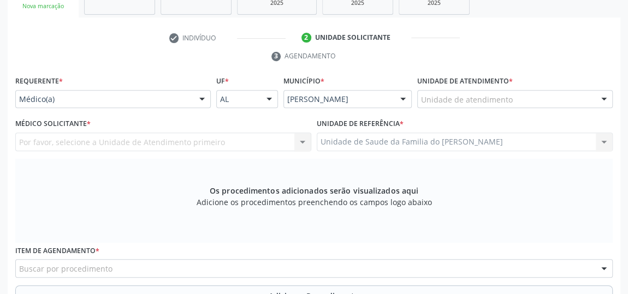
scroll to position [181, 0]
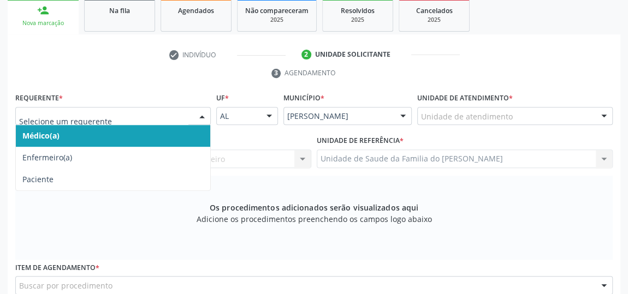
click at [202, 115] on div at bounding box center [202, 117] width 16 height 19
click at [150, 136] on span "Médico(a)" at bounding box center [113, 136] width 194 height 22
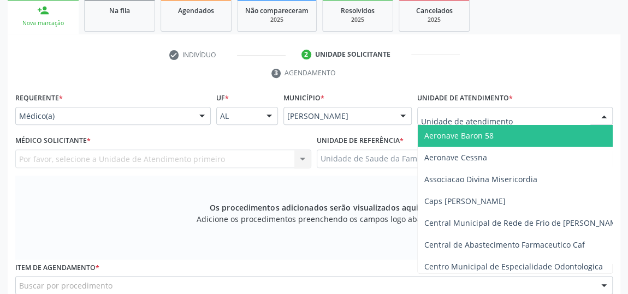
type input "J"
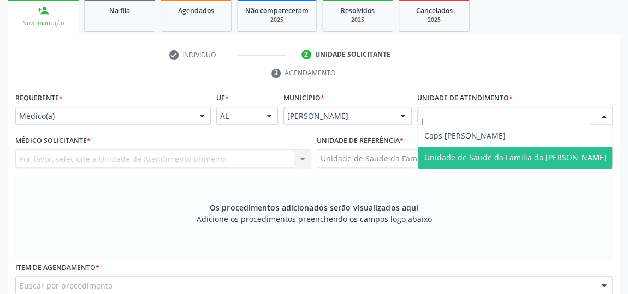
click at [438, 150] on span "Unidade de Saude da Familia do [PERSON_NAME]" at bounding box center [516, 158] width 196 height 22
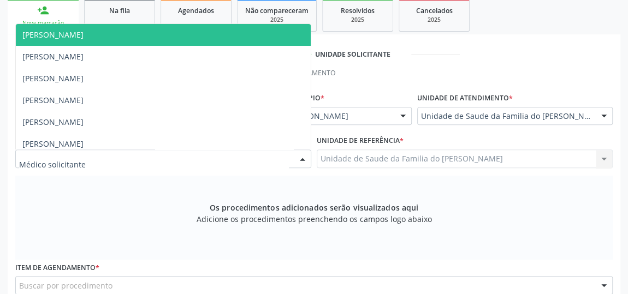
click at [305, 159] on div at bounding box center [302, 159] width 16 height 19
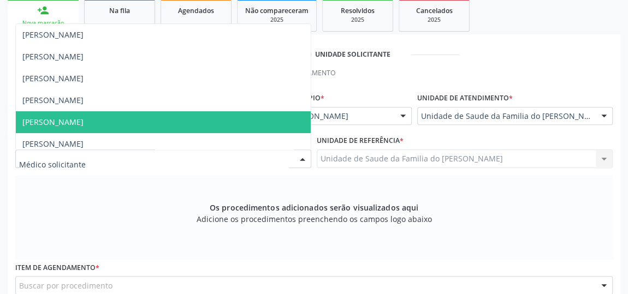
click at [210, 127] on span "[PERSON_NAME]" at bounding box center [163, 122] width 295 height 22
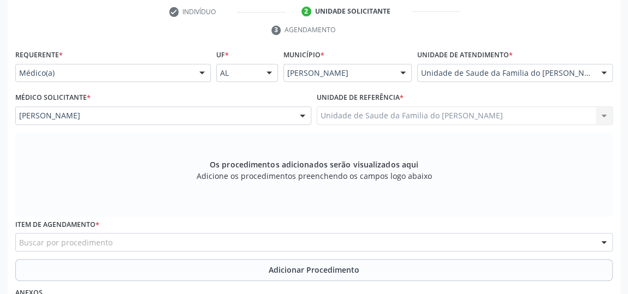
scroll to position [280, 0]
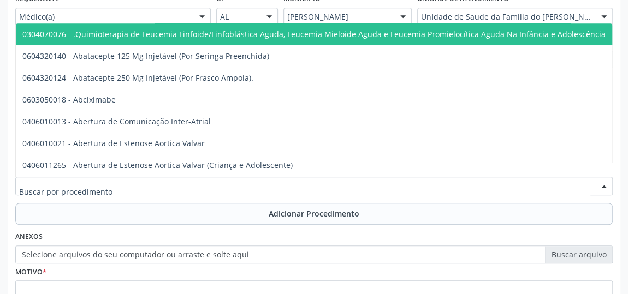
click at [167, 188] on div at bounding box center [314, 186] width 598 height 19
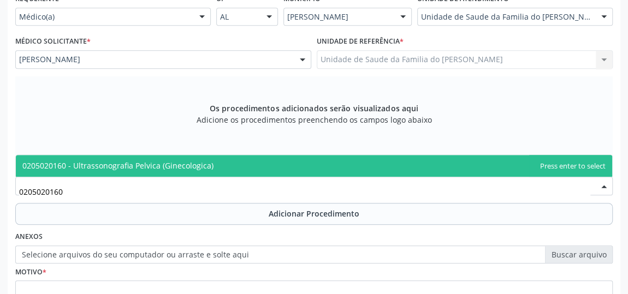
click at [172, 163] on span "0205020160 - Ultrassonografia Pelvica (Ginecologica)" at bounding box center [117, 166] width 191 height 10
type input "0205020160"
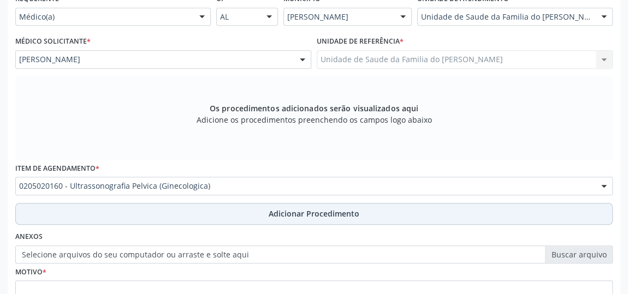
click at [160, 210] on button "Adicionar Procedimento" at bounding box center [314, 214] width 598 height 22
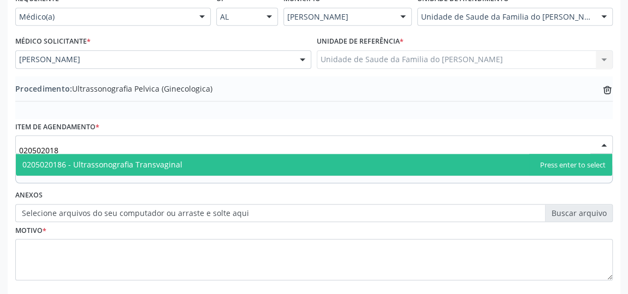
type input "0205020186"
click at [117, 162] on span "0205020186 - Ultrassonografia Transvaginal" at bounding box center [102, 165] width 160 height 10
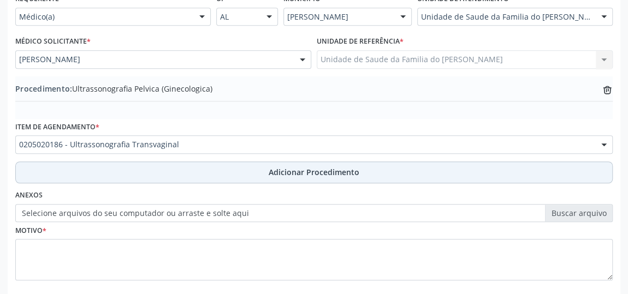
click at [116, 170] on button "Adicionar Procedimento" at bounding box center [314, 173] width 598 height 22
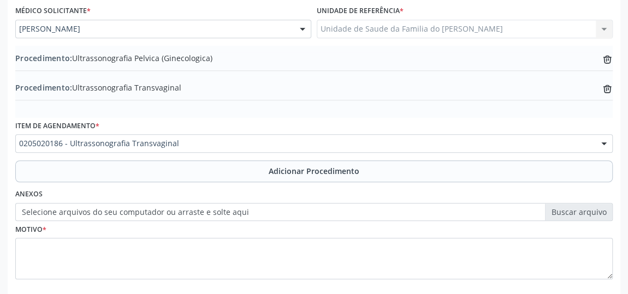
scroll to position [365, 0]
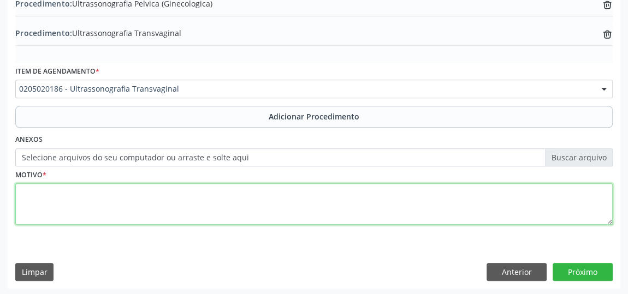
click at [133, 205] on textarea at bounding box center [314, 205] width 598 height 42
click at [69, 192] on textarea "CISTO EM UTERO" at bounding box center [314, 205] width 598 height 42
click at [25, 192] on textarea "CISTO EM ÚTERO" at bounding box center [314, 205] width 598 height 42
drag, startPoint x: 25, startPoint y: 192, endPoint x: 149, endPoint y: 222, distance: 126.9
click at [149, 222] on textarea "CISTO EM ÚTERO" at bounding box center [314, 205] width 598 height 42
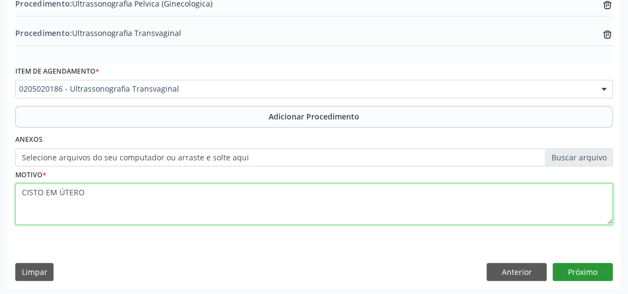
type textarea "CISTO EM ÚTERO"
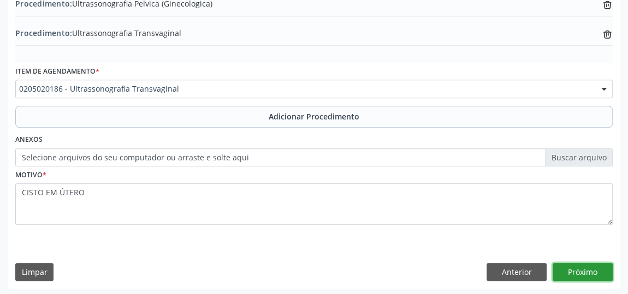
click at [586, 268] on button "Próximo" at bounding box center [583, 272] width 60 height 19
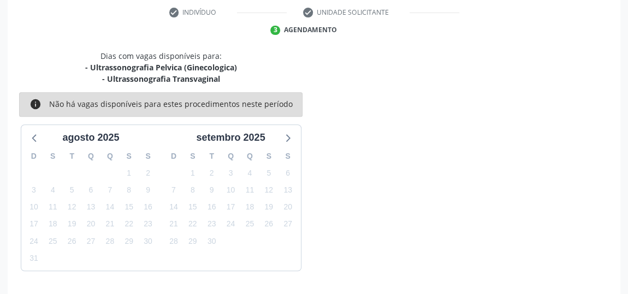
scroll to position [255, 0]
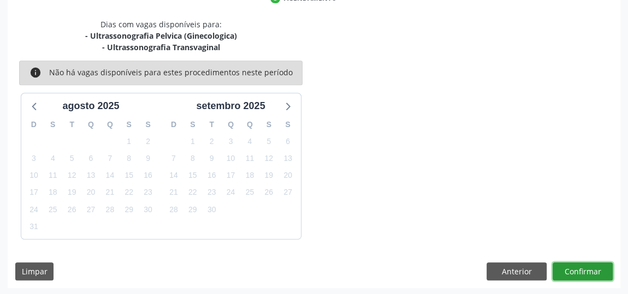
click at [586, 265] on button "Confirmar" at bounding box center [583, 272] width 60 height 19
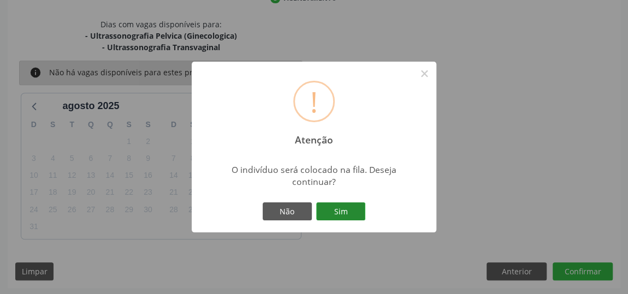
click at [350, 215] on button "Sim" at bounding box center [340, 212] width 49 height 19
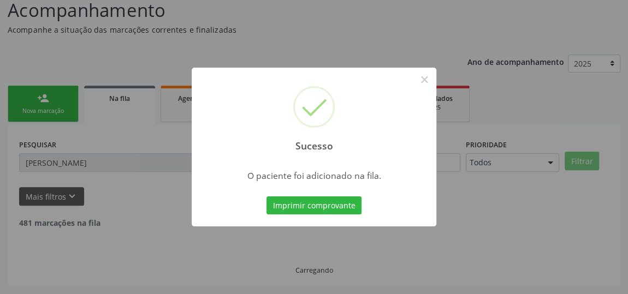
scroll to position [80, 0]
